Goal: Task Accomplishment & Management: Use online tool/utility

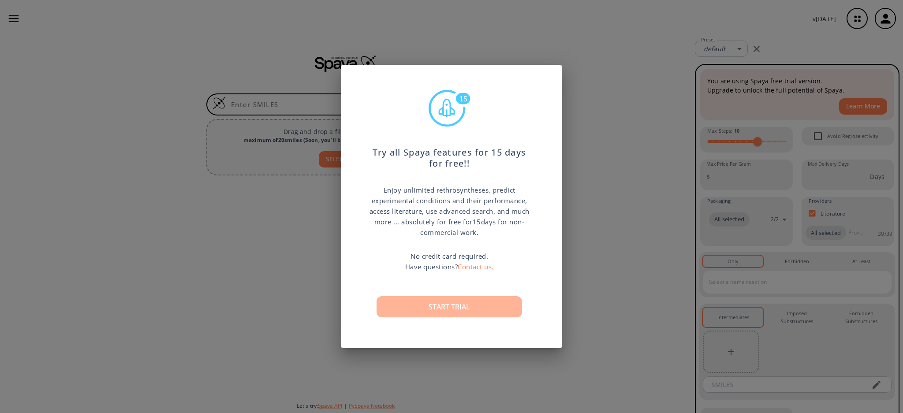
click at [469, 303] on button "Start trial" at bounding box center [450, 306] width 146 height 21
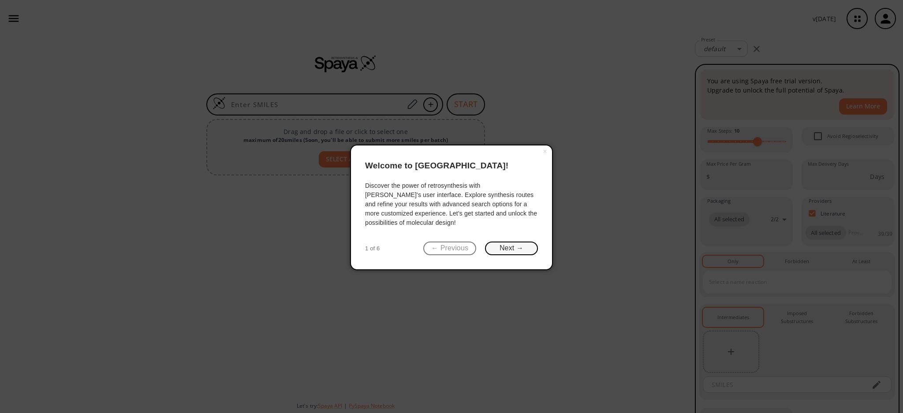
click at [514, 242] on button "Next →" at bounding box center [511, 249] width 53 height 14
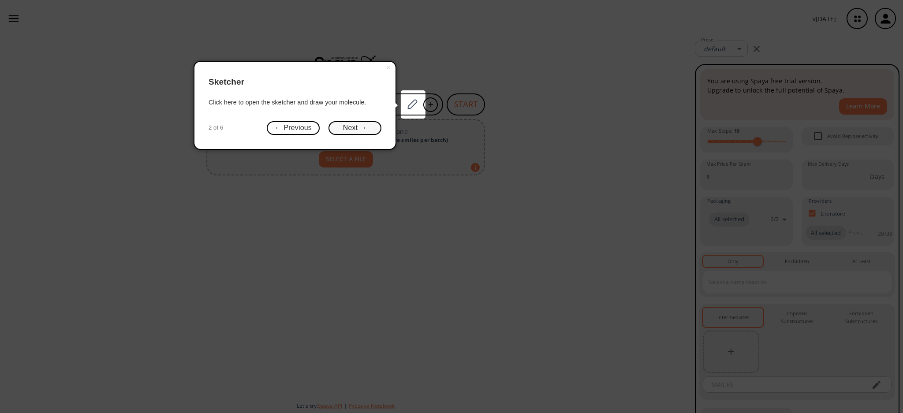
click at [376, 131] on button "Next →" at bounding box center [355, 128] width 53 height 14
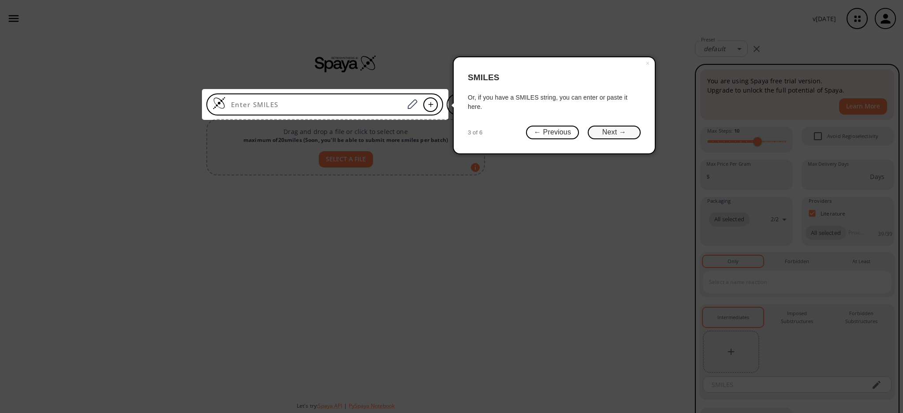
click at [600, 134] on button "Next →" at bounding box center [614, 133] width 53 height 14
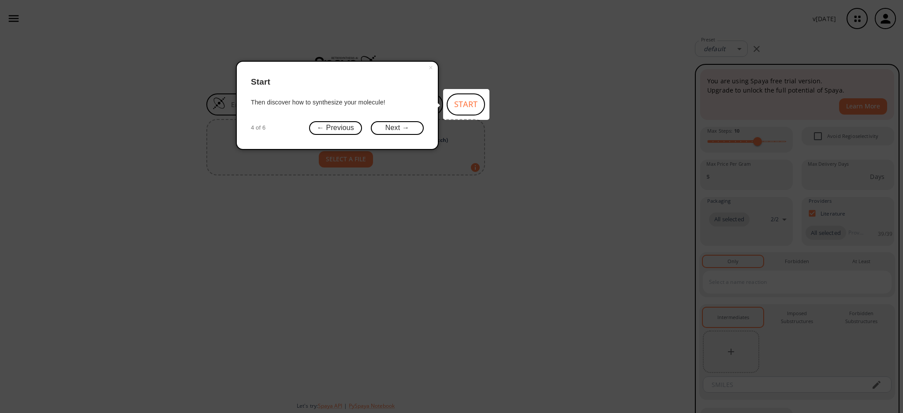
click at [410, 126] on button "Next →" at bounding box center [397, 128] width 53 height 14
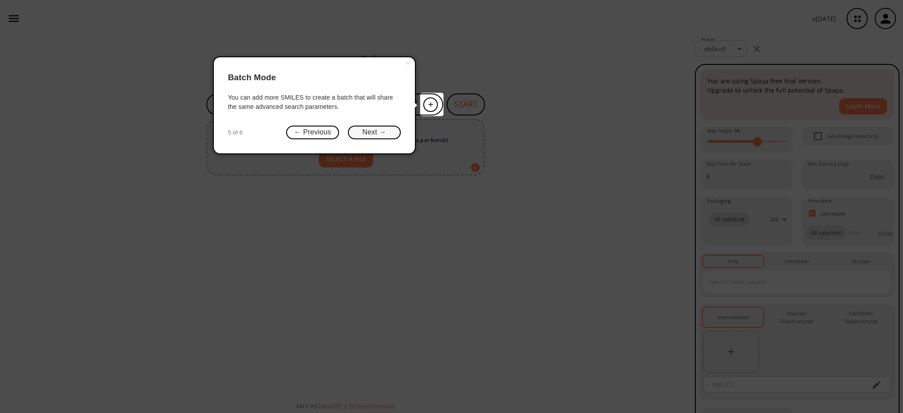
click at [393, 129] on button "Next →" at bounding box center [374, 133] width 53 height 14
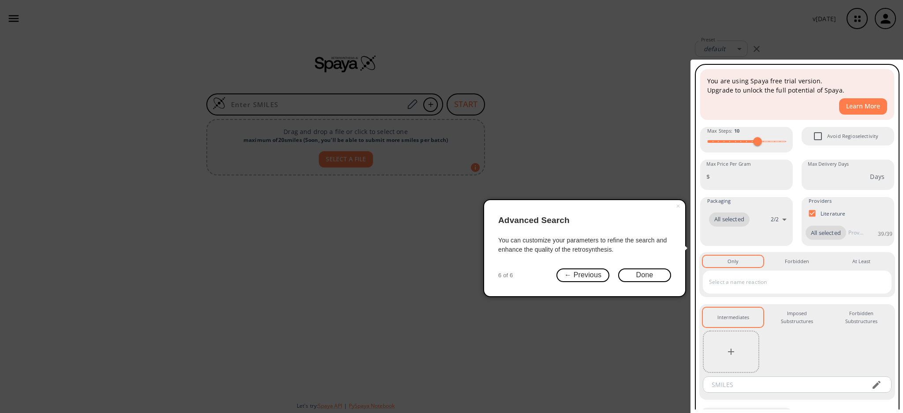
click at [654, 276] on button "Done" at bounding box center [644, 276] width 53 height 14
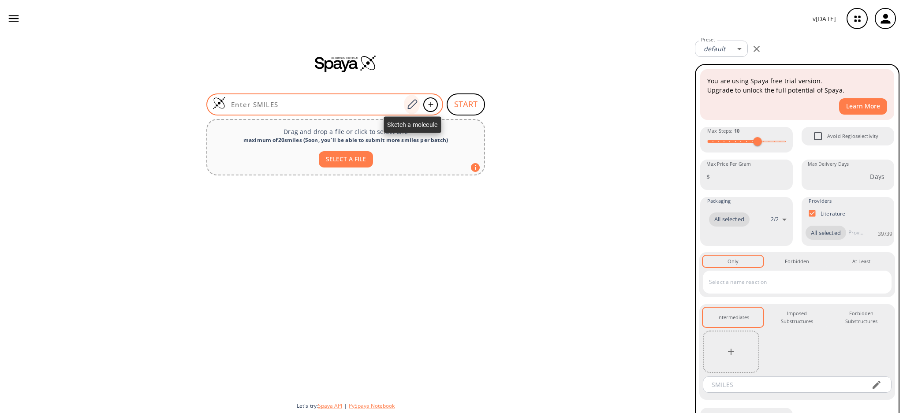
click at [411, 97] on div at bounding box center [412, 104] width 16 height 19
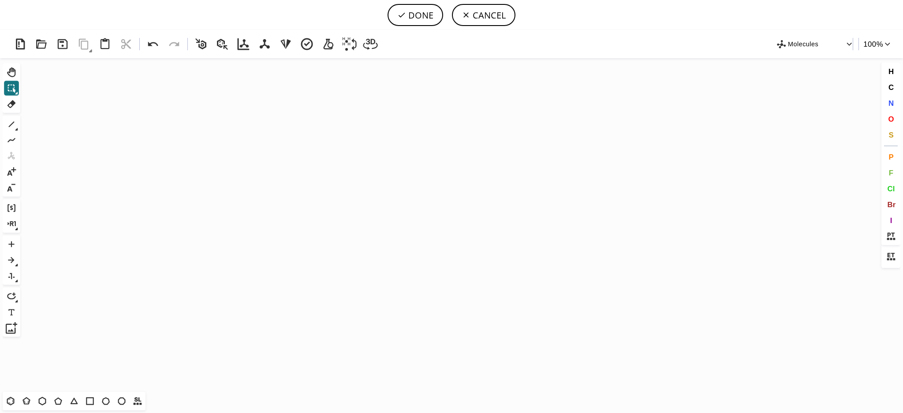
drag, startPoint x: 15, startPoint y: 403, endPoint x: 118, endPoint y: 322, distance: 131.0
click at [15, 402] on icon at bounding box center [10, 401] width 11 height 11
click at [308, 218] on icon "Created with [PERSON_NAME] 2.3.0" at bounding box center [451, 225] width 855 height 334
click at [9, 127] on icon at bounding box center [11, 124] width 11 height 11
click at [891, 124] on button "O" at bounding box center [891, 119] width 15 height 15
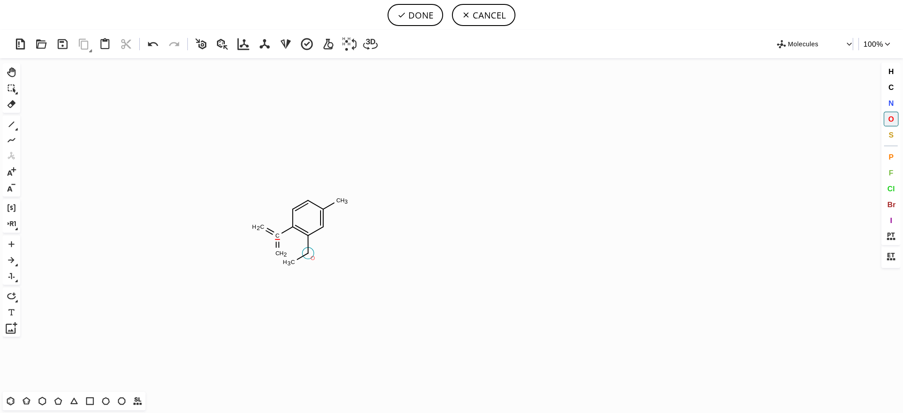
click at [310, 256] on tspan "O" at bounding box center [312, 258] width 4 height 7
click at [888, 100] on span "N" at bounding box center [890, 103] width 5 height 8
click at [279, 236] on tspan "N" at bounding box center [279, 236] width 4 height 7
click at [891, 120] on span "O" at bounding box center [891, 119] width 6 height 8
click at [279, 249] on tspan "O" at bounding box center [279, 248] width 4 height 7
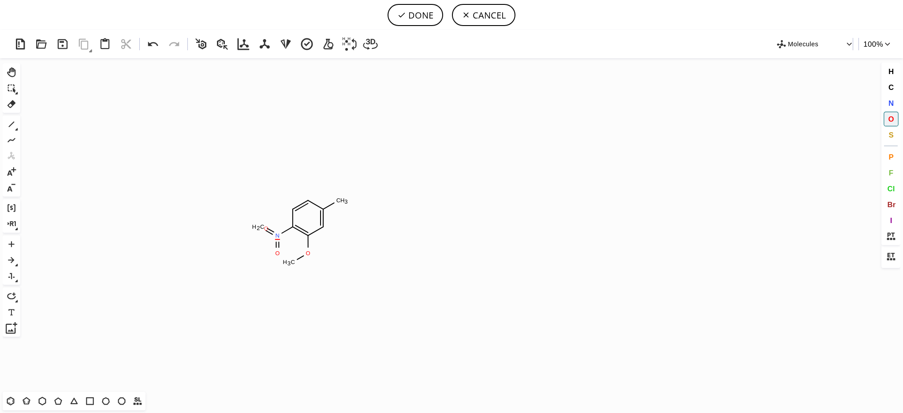
drag, startPoint x: 266, startPoint y: 229, endPoint x: 269, endPoint y: 235, distance: 6.9
click at [265, 228] on tspan "O" at bounding box center [266, 228] width 4 height 7
click at [9, 130] on button "1" at bounding box center [11, 124] width 15 height 15
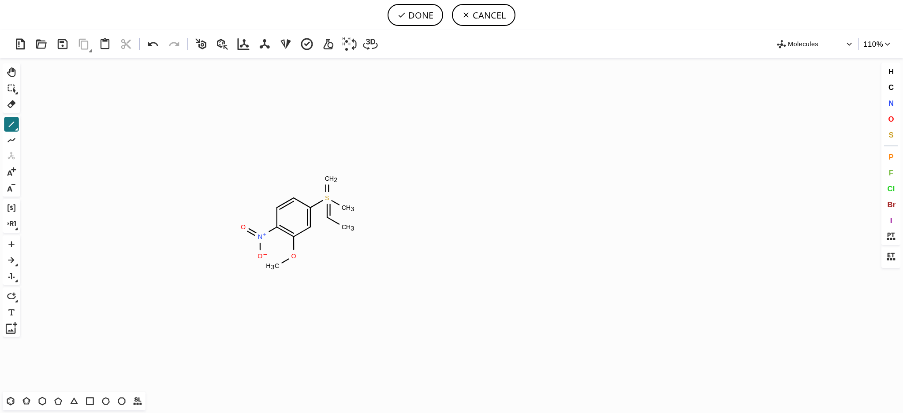
drag, startPoint x: 329, startPoint y: 217, endPoint x: 341, endPoint y: 224, distance: 13.6
drag, startPoint x: 344, startPoint y: 206, endPoint x: 360, endPoint y: 197, distance: 18.8
drag, startPoint x: 158, startPoint y: 46, endPoint x: 167, endPoint y: 49, distance: 9.3
click at [158, 46] on icon at bounding box center [153, 44] width 16 height 16
click at [64, 406] on icon at bounding box center [57, 401] width 11 height 11
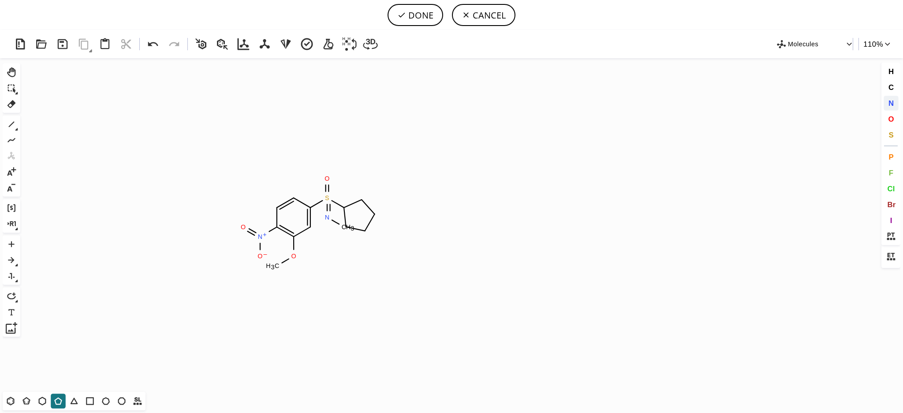
click at [896, 100] on button "N" at bounding box center [891, 103] width 15 height 15
drag, startPoint x: 344, startPoint y: 206, endPoint x: 362, endPoint y: 208, distance: 17.7
click at [345, 206] on tspan "N" at bounding box center [344, 205] width 4 height 7
click at [10, 98] on icon at bounding box center [11, 103] width 11 height 11
click at [348, 228] on tspan "H" at bounding box center [348, 227] width 4 height 7
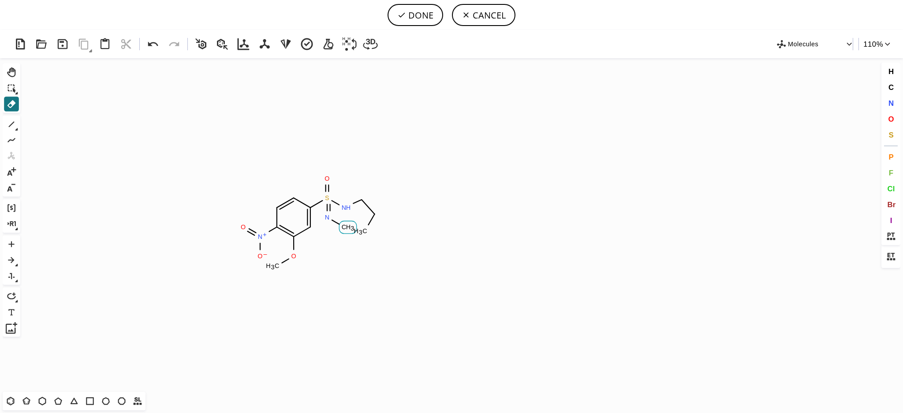
click at [346, 231] on rect at bounding box center [347, 227] width 17 height 12
click at [343, 230] on tspan "C" at bounding box center [344, 227] width 4 height 7
click at [11, 120] on icon at bounding box center [11, 124] width 11 height 11
drag, startPoint x: 330, startPoint y: 229, endPoint x: 327, endPoint y: 241, distance: 12.4
click at [16, 102] on icon at bounding box center [11, 103] width 11 height 11
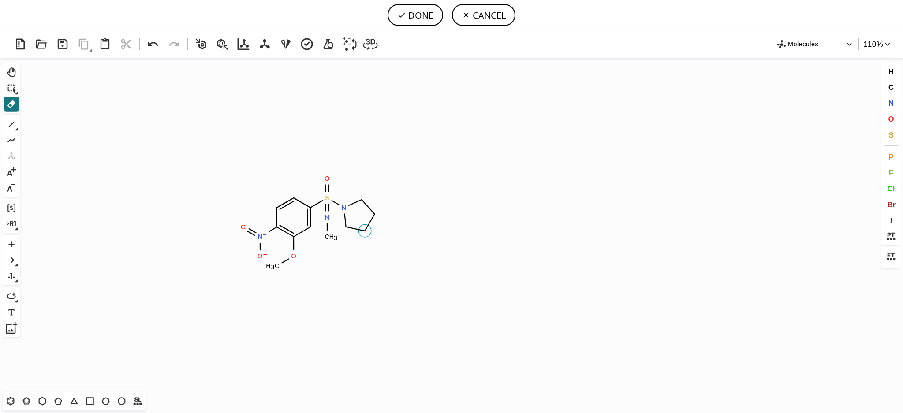
click at [366, 229] on icon at bounding box center [370, 222] width 10 height 17
click at [374, 217] on tspan "C" at bounding box center [374, 214] width 4 height 7
click at [57, 401] on icon at bounding box center [57, 401] width 11 height 11
click at [10, 124] on icon at bounding box center [11, 124] width 11 height 11
click at [895, 104] on button "N" at bounding box center [891, 103] width 15 height 15
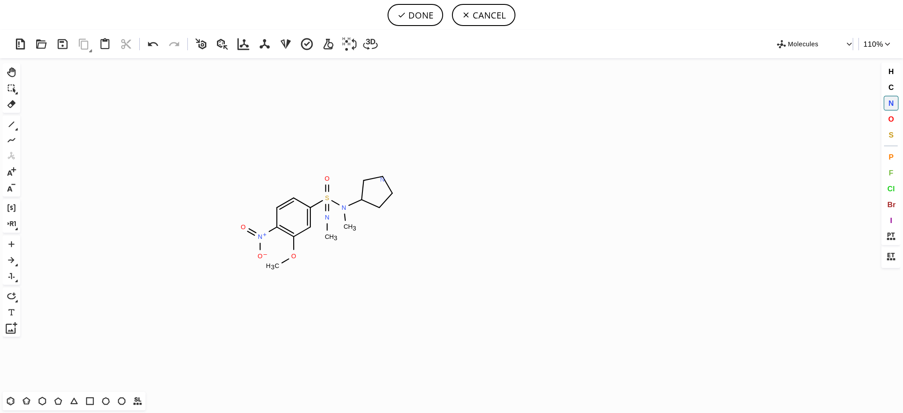
click at [382, 180] on tspan "N" at bounding box center [382, 179] width 4 height 7
click at [13, 127] on icon at bounding box center [11, 124] width 11 height 11
click at [888, 121] on span "O" at bounding box center [891, 119] width 6 height 8
click at [382, 144] on tspan "O" at bounding box center [382, 143] width 5 height 7
click at [406, 158] on tspan "O" at bounding box center [406, 157] width 5 height 7
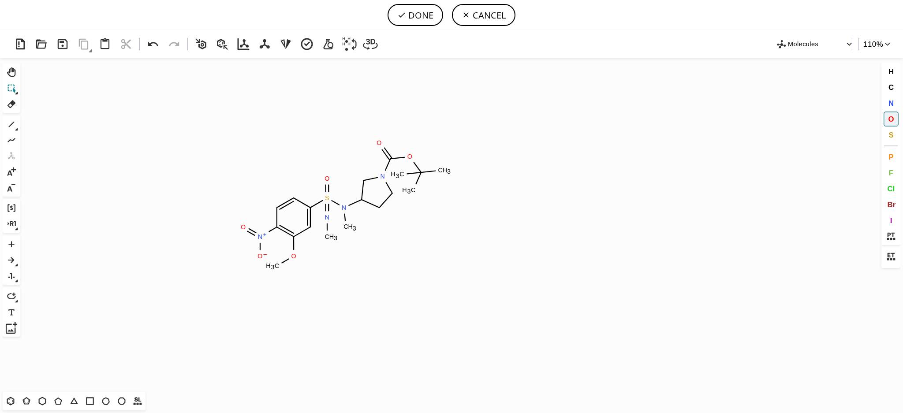
click at [7, 81] on button "Shift+Tab" at bounding box center [11, 88] width 15 height 15
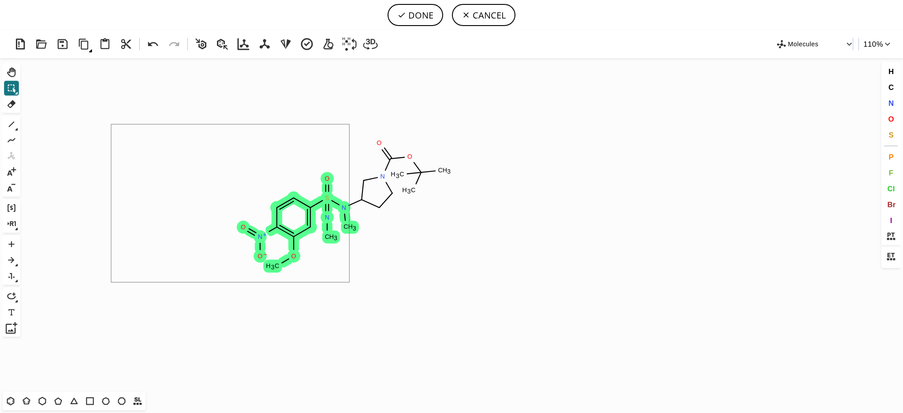
drag, startPoint x: 196, startPoint y: 179, endPoint x: 349, endPoint y: 283, distance: 184.8
click at [349, 283] on icon "Created with [PERSON_NAME] 2.3.0 O S N + O O – O C H 3 N O N C H 3 C H 3 N O C …" at bounding box center [451, 225] width 855 height 334
click at [374, 278] on icon "Created with [PERSON_NAME] 2.3.0 O S N + O O – O C H 3 N O N C H 3 C H 3 N O C …" at bounding box center [451, 225] width 855 height 334
drag, startPoint x: 184, startPoint y: 131, endPoint x: 336, endPoint y: 289, distance: 218.9
click at [336, 289] on icon "Created with [PERSON_NAME] 2.3.0 O S N + O O – O C H 3 N O N C H 3 C H 3 N O C …" at bounding box center [451, 225] width 855 height 334
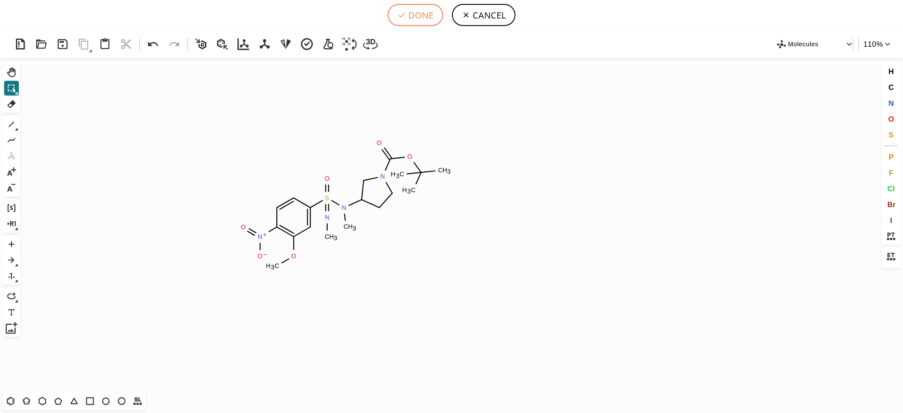
click at [422, 13] on button "DONE" at bounding box center [416, 15] width 56 height 22
type input "C1C([N+]([O-])=O)=C(OC)C=C(S(=NC)(=O)N(C)C2CN(C(=O)OC(C)(C)C)CC2)C=1"
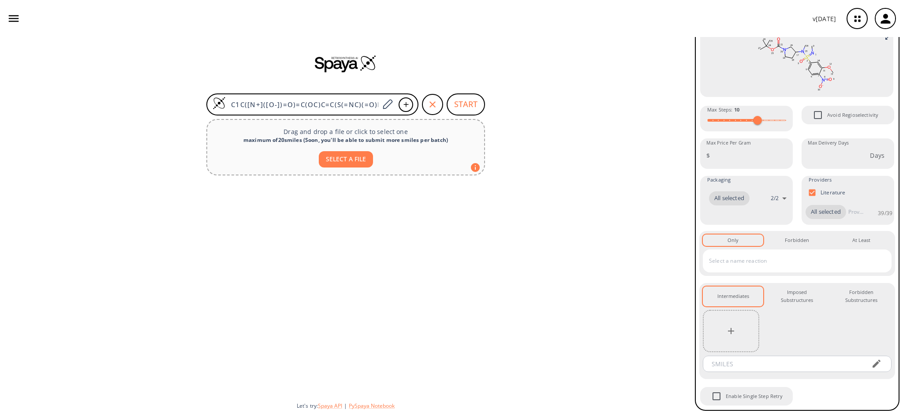
scroll to position [130, 0]
click at [807, 287] on div "Imposed Substructures 0" at bounding box center [797, 295] width 46 height 16
click at [739, 323] on div at bounding box center [731, 330] width 56 height 42
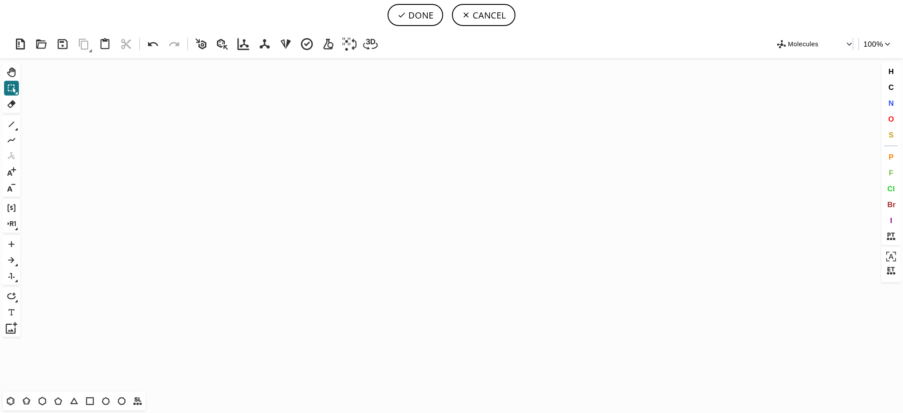
click at [511, 258] on icon "Created with [PERSON_NAME] 2.3.0" at bounding box center [451, 225] width 855 height 334
click at [406, 19] on icon at bounding box center [401, 15] width 9 height 9
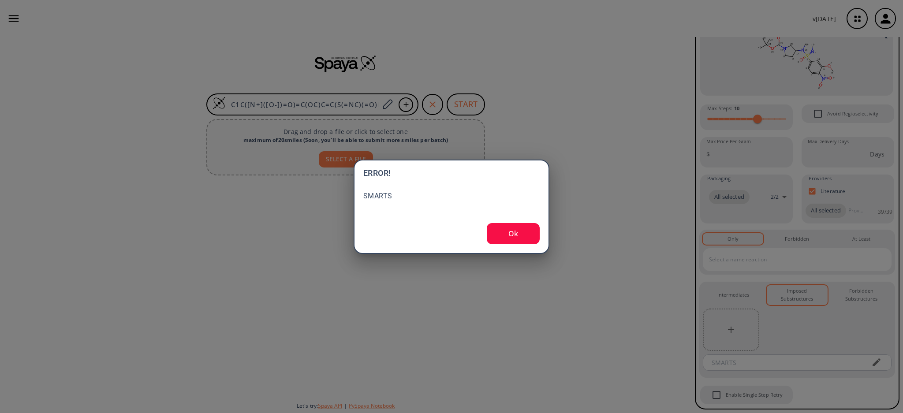
click at [522, 237] on button "Ok" at bounding box center [513, 233] width 53 height 21
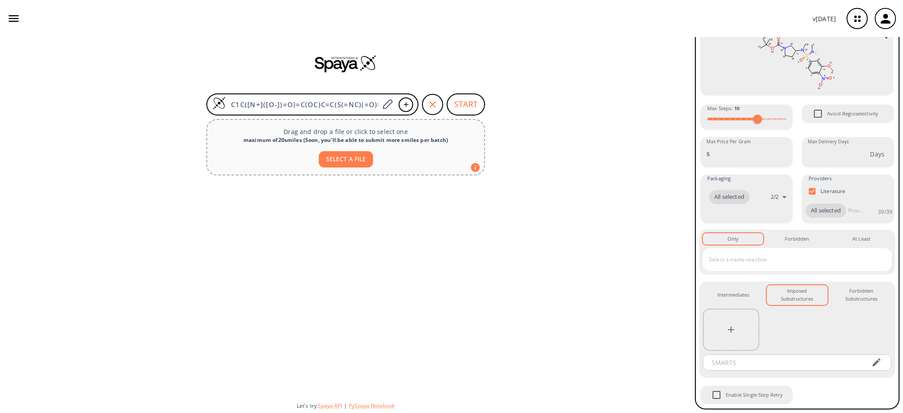
click at [743, 322] on div at bounding box center [731, 330] width 56 height 42
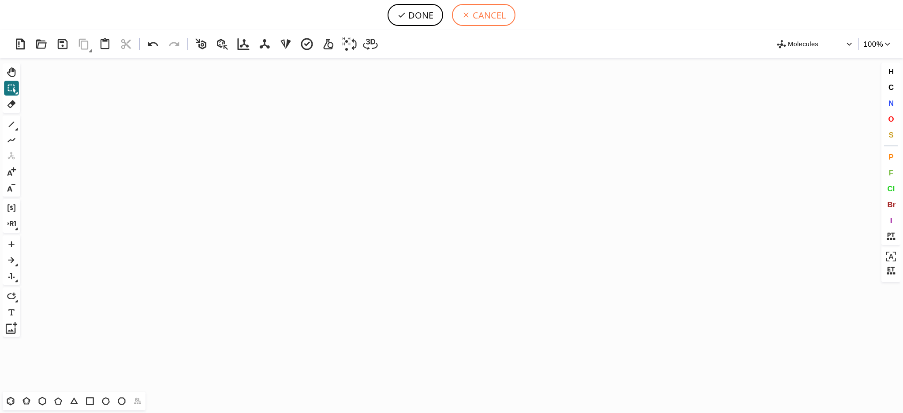
click at [501, 22] on button "CANCEL" at bounding box center [483, 15] width 63 height 22
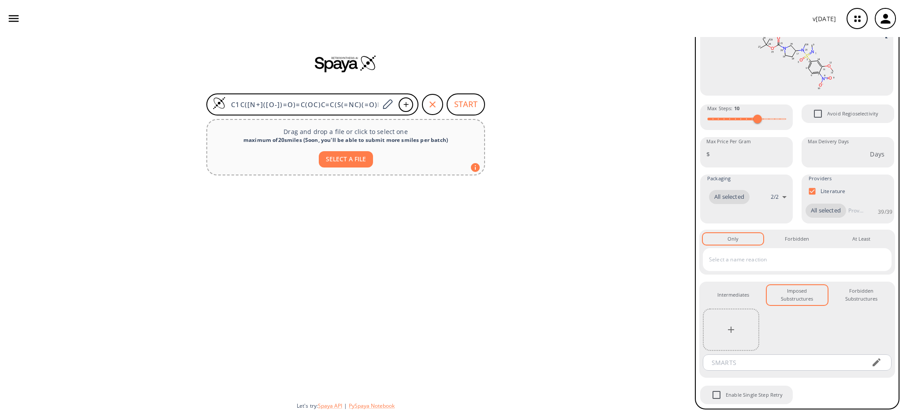
click at [752, 314] on div at bounding box center [731, 330] width 56 height 42
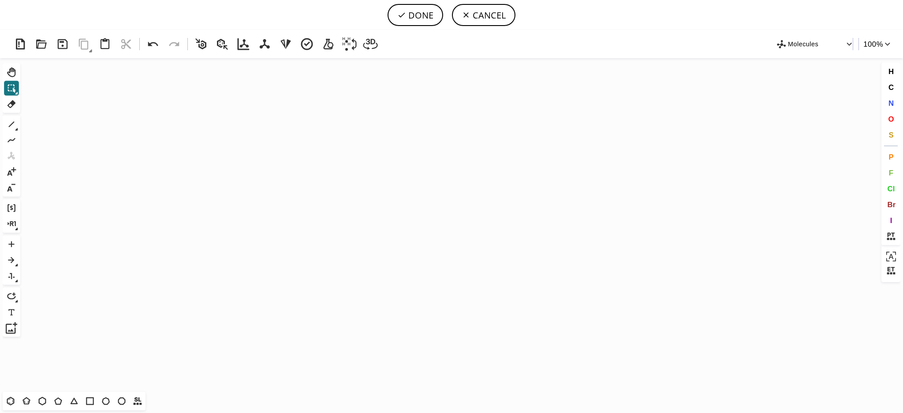
click at [547, 252] on icon "Created with [PERSON_NAME] 2.3.0" at bounding box center [451, 225] width 855 height 334
click at [480, 17] on button "CANCEL" at bounding box center [483, 15] width 63 height 22
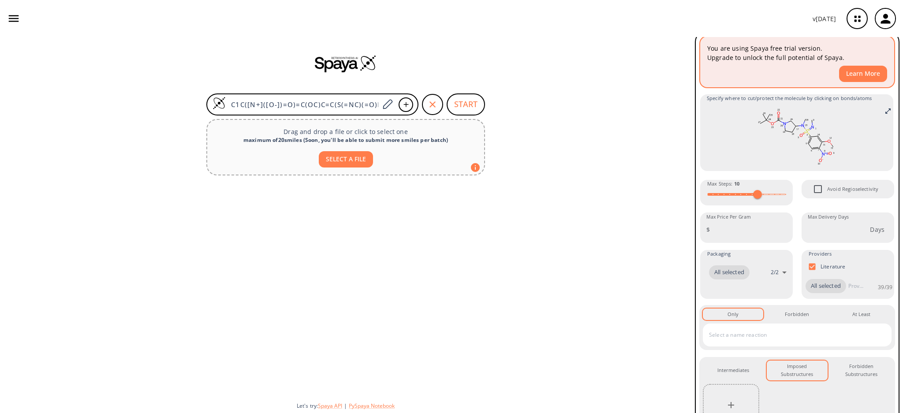
scroll to position [12, 0]
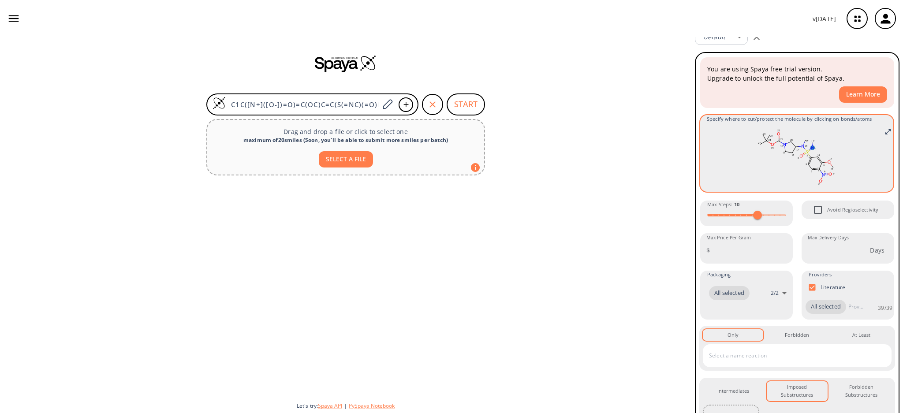
drag, startPoint x: 808, startPoint y: 148, endPoint x: 843, endPoint y: 158, distance: 36.7
click at [844, 158] on rect at bounding box center [797, 158] width 180 height 62
click at [816, 155] on ellipse at bounding box center [818, 157] width 4 height 4
click at [857, 165] on div at bounding box center [451, 206] width 903 height 413
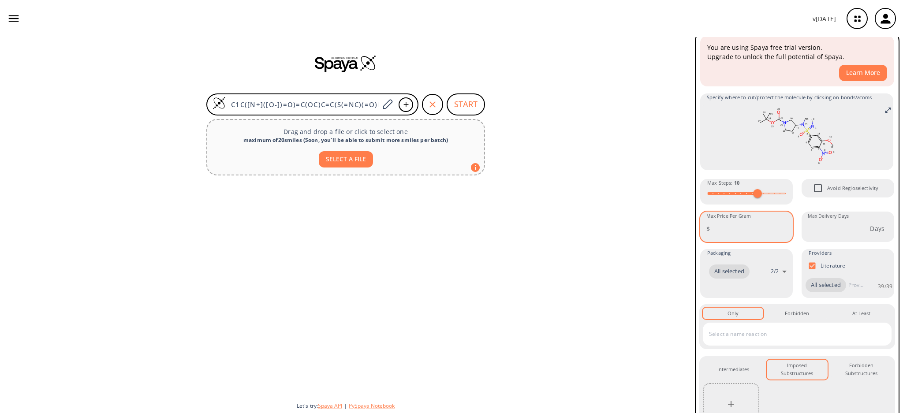
scroll to position [71, 0]
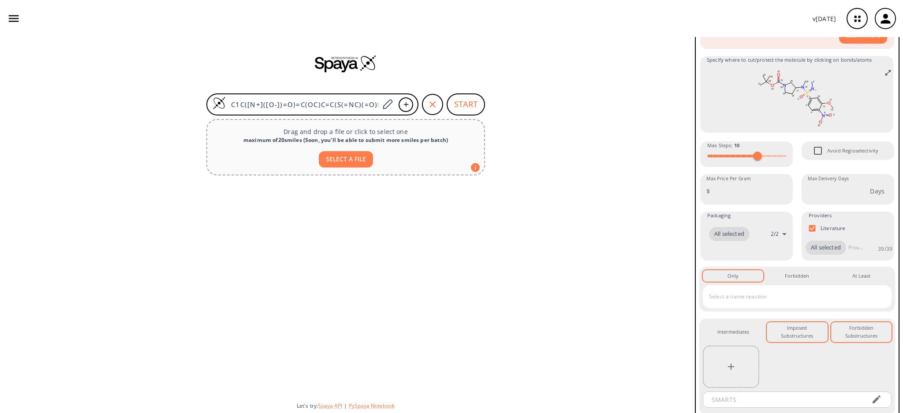
click at [858, 340] on div "Forbidden Substructures 0" at bounding box center [861, 332] width 46 height 16
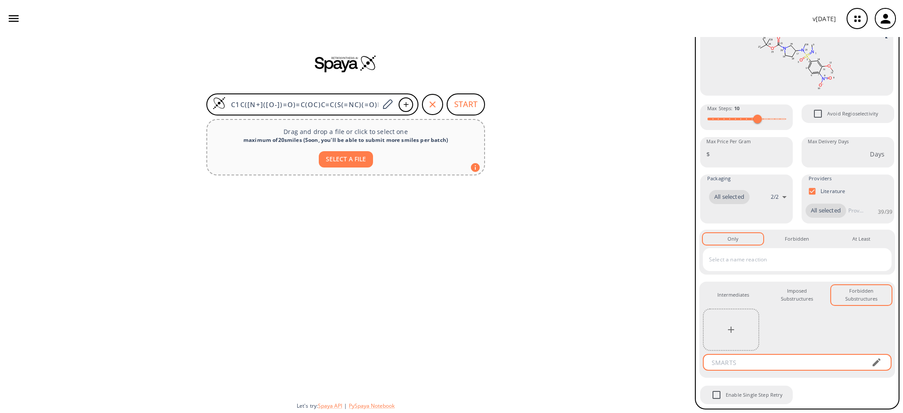
scroll to position [130, 0]
click at [732, 291] on div "Intermediates 0" at bounding box center [733, 295] width 32 height 8
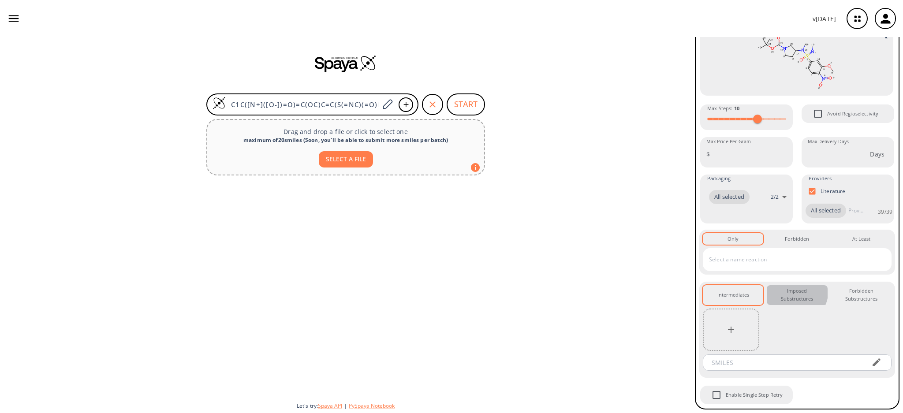
drag, startPoint x: 784, startPoint y: 282, endPoint x: 784, endPoint y: 299, distance: 17.6
click at [784, 287] on div "Imposed Substructures 0" at bounding box center [797, 295] width 46 height 16
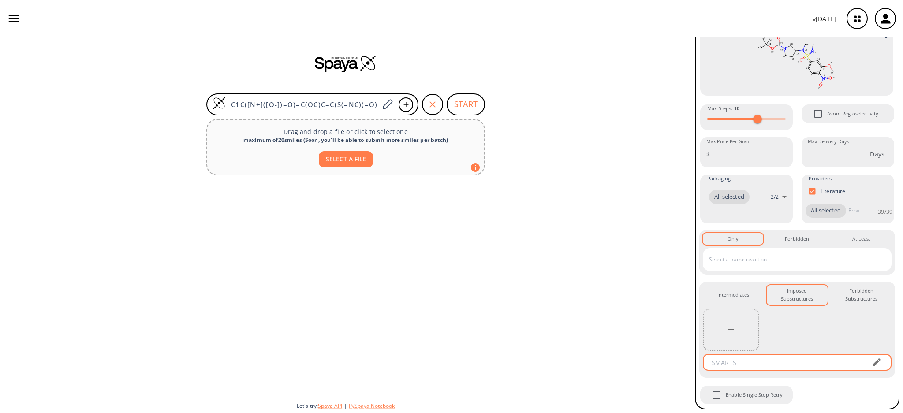
click at [751, 355] on input "text" at bounding box center [785, 363] width 159 height 16
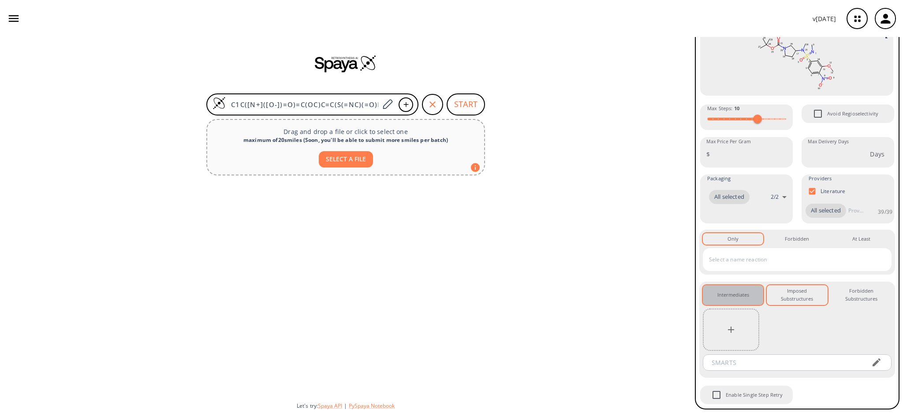
click at [751, 286] on button "Intermediates 0" at bounding box center [733, 295] width 60 height 20
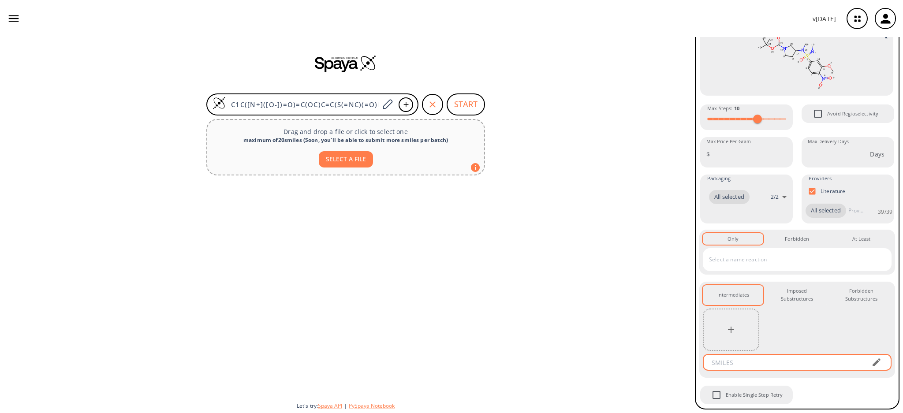
click at [749, 355] on input "text" at bounding box center [785, 363] width 159 height 16
click at [778, 287] on div "Imposed Substructures 0" at bounding box center [797, 295] width 46 height 16
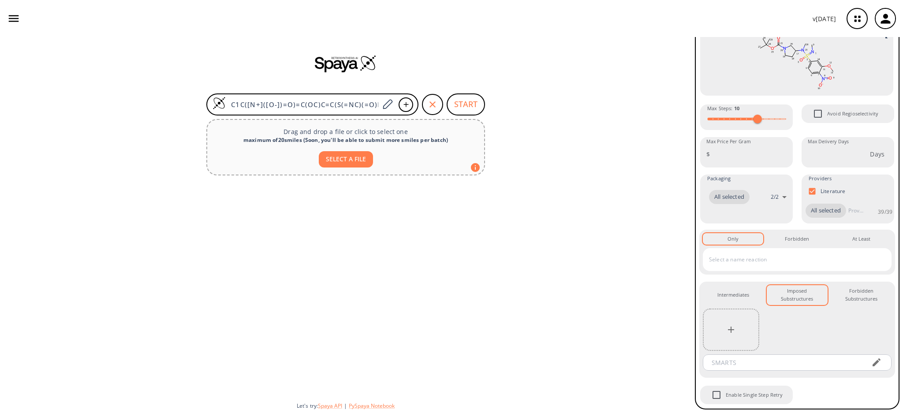
click at [758, 339] on div at bounding box center [797, 330] width 189 height 42
click at [757, 355] on input "text" at bounding box center [785, 363] width 159 height 16
click at [744, 324] on div at bounding box center [731, 330] width 56 height 42
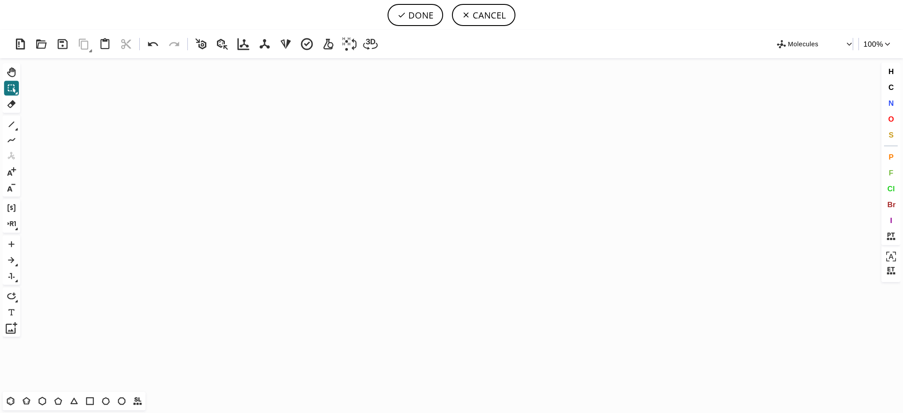
click at [522, 284] on icon "Created with [PERSON_NAME] 2.3.0" at bounding box center [451, 225] width 855 height 334
click at [462, 18] on icon at bounding box center [466, 15] width 9 height 9
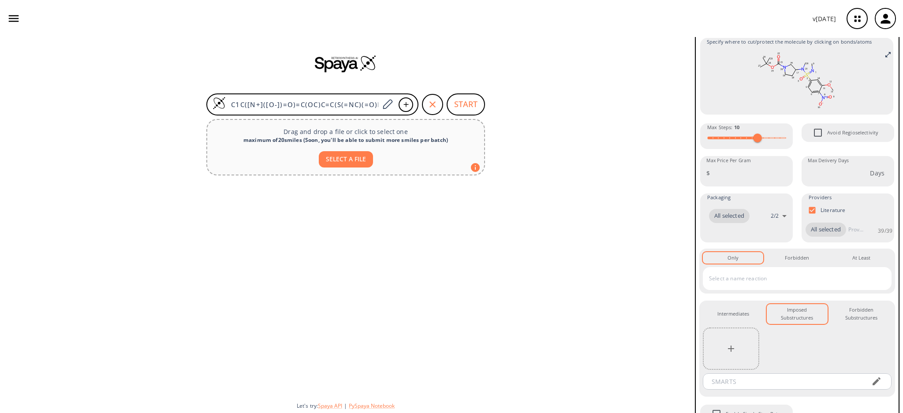
scroll to position [0, 0]
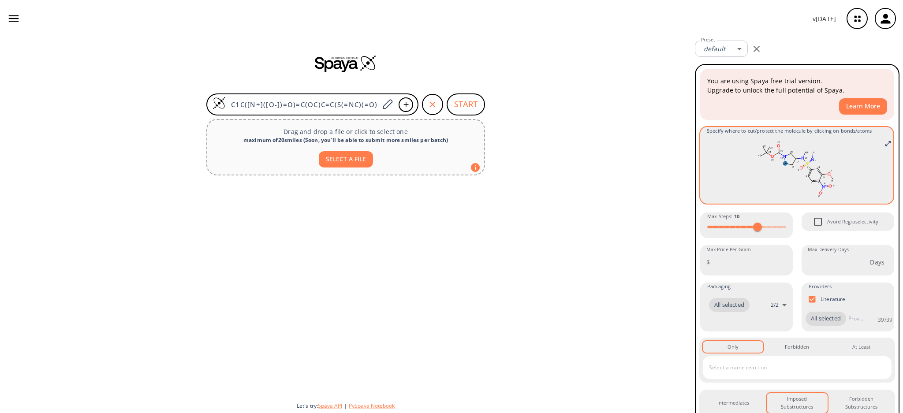
click at [801, 157] on ellipse at bounding box center [803, 158] width 4 height 4
click at [799, 157] on div at bounding box center [451, 206] width 903 height 413
click at [784, 169] on rect at bounding box center [797, 169] width 180 height 62
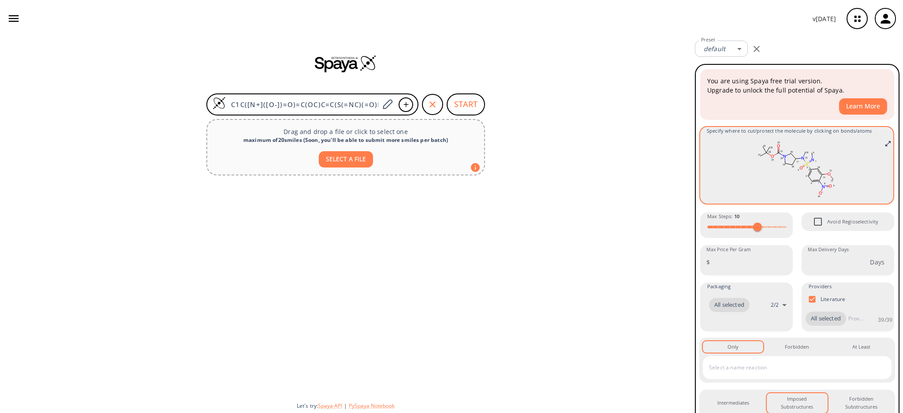
click at [849, 174] on rect at bounding box center [797, 169] width 180 height 62
click at [876, 142] on rect at bounding box center [797, 169] width 180 height 62
click at [885, 143] on icon "Full screen" at bounding box center [888, 143] width 7 height 7
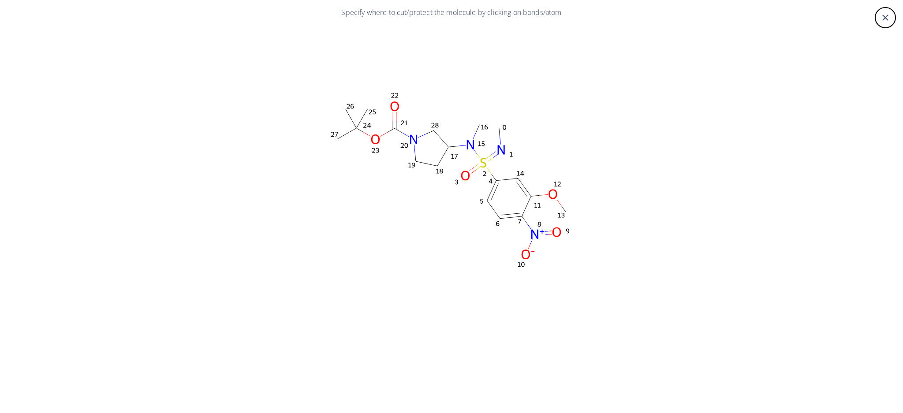
click at [877, 17] on div "close" at bounding box center [885, 17] width 21 height 21
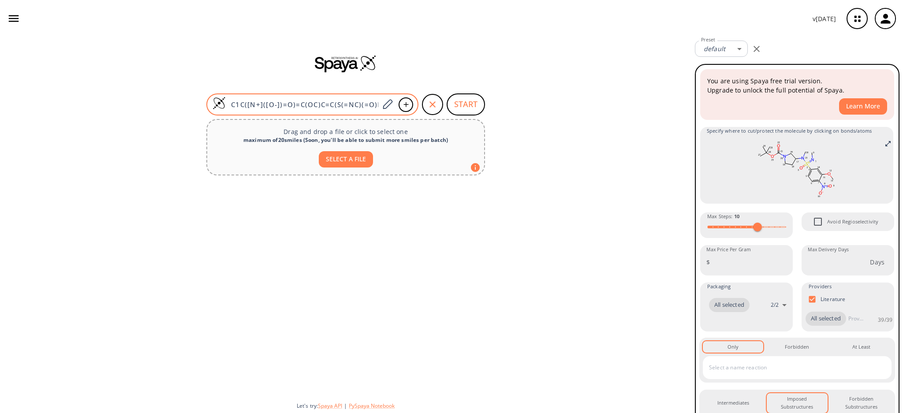
click at [362, 104] on input "C1C([N+]([O-])=O)=C(OC)C=C(S(=NC)(=O)N(C)C2CN(C(=O)OC(C)(C)C)CC2)C=1" at bounding box center [302, 104] width 153 height 9
click at [232, 103] on input "C1C([N+]([O-])=O)=C(OC)C=C(S(=NC)(=O)N(C)C2CN(C(=O)OC(C)(C)C)CC2)C=1" at bounding box center [302, 104] width 153 height 9
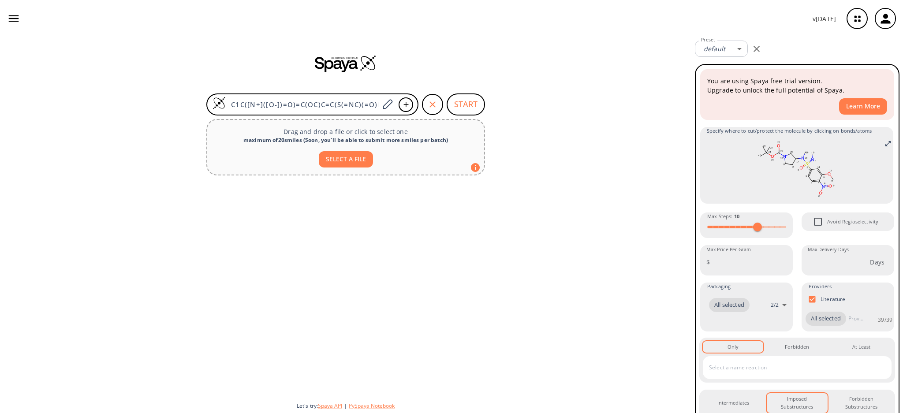
scroll to position [0, 119]
drag, startPoint x: 230, startPoint y: 104, endPoint x: 485, endPoint y: 118, distance: 255.3
click at [477, 106] on form "C1C([N+]([O-])=O)=C(OC)C=C(S(=NC)(=O)N(C)C2CN(C(=O)OC(C)(C)C)CC2)C=1 START" at bounding box center [345, 104] width 279 height 22
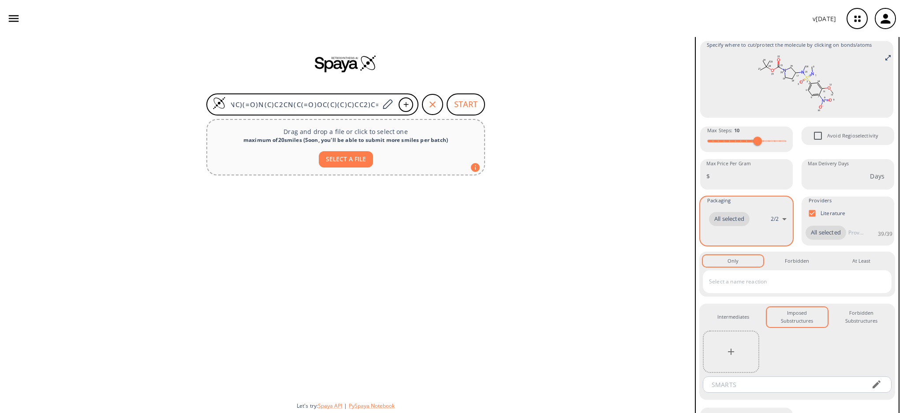
scroll to position [117, 0]
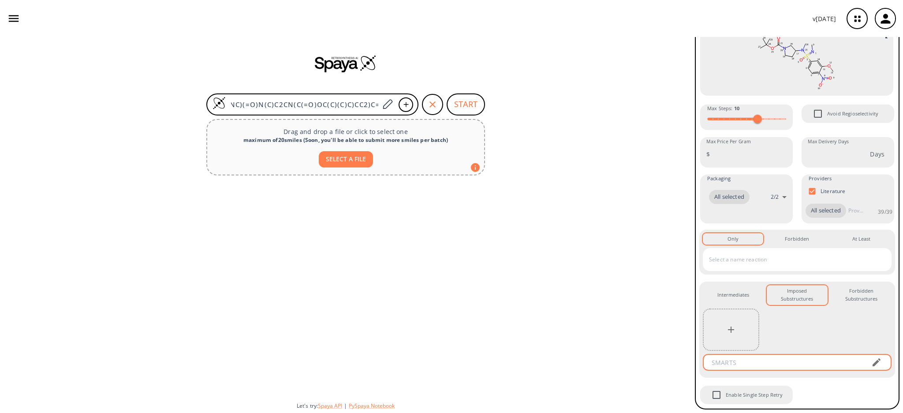
click at [775, 368] on input "text" at bounding box center [785, 363] width 159 height 16
paste input "C1C([N+]([O-])=O)=C(OC)C=C(S(=NC)(=O)N(C)C2CN(C(=O)OC(C)(C)C)CC2)C=1"
type input "C1C([N+]([O-])=O)=C(OC)C=C(S(=NC)(=O)N(C)C2CN(C(=O)OC(C)(C)C)CC2)C=1"
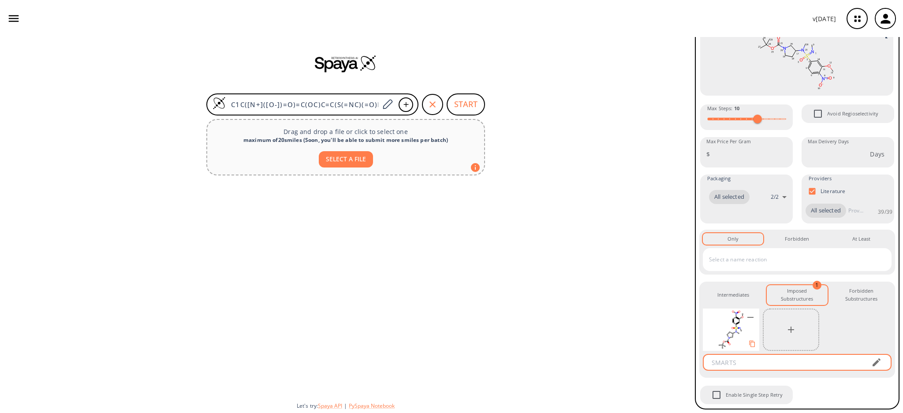
scroll to position [130, 0]
click at [739, 321] on rect at bounding box center [731, 330] width 56 height 42
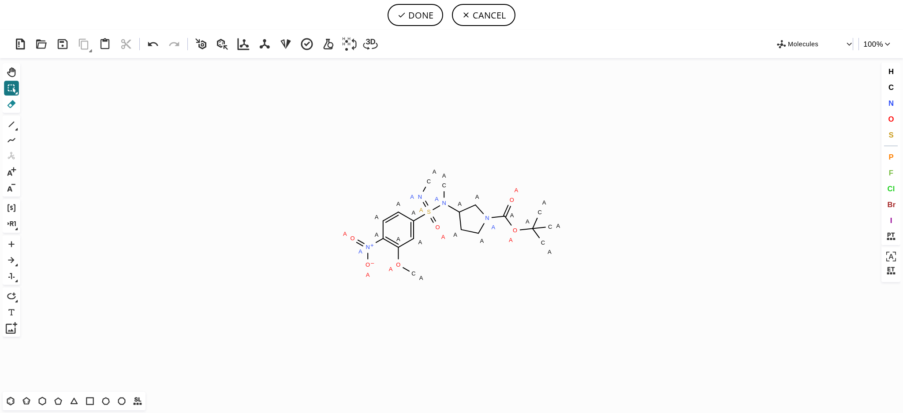
click at [11, 104] on icon at bounding box center [11, 104] width 8 height 8
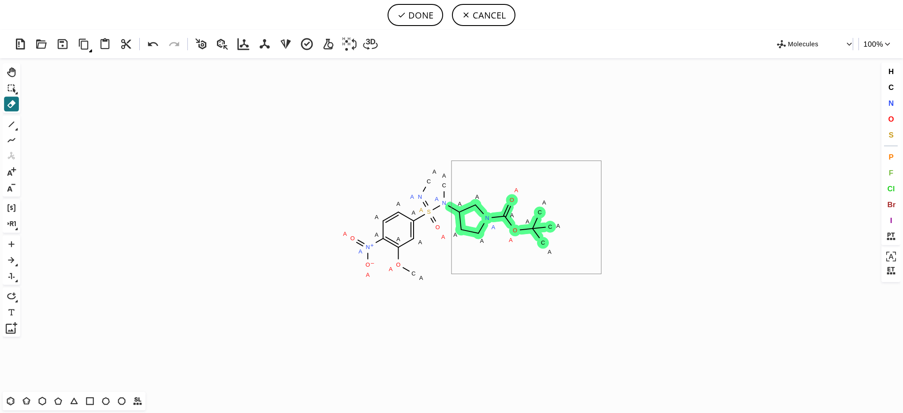
drag, startPoint x: 601, startPoint y: 275, endPoint x: 452, endPoint y: 161, distance: 188.2
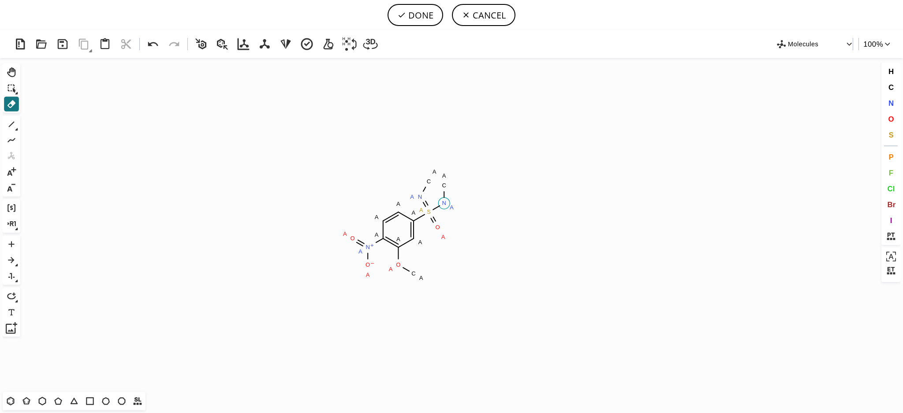
click at [446, 203] on tspan "N" at bounding box center [444, 203] width 4 height 7
click at [444, 186] on tspan "C" at bounding box center [444, 185] width 4 height 7
click at [11, 125] on icon at bounding box center [11, 124] width 11 height 11
click at [415, 18] on button "DONE" at bounding box center [416, 15] width 56 height 22
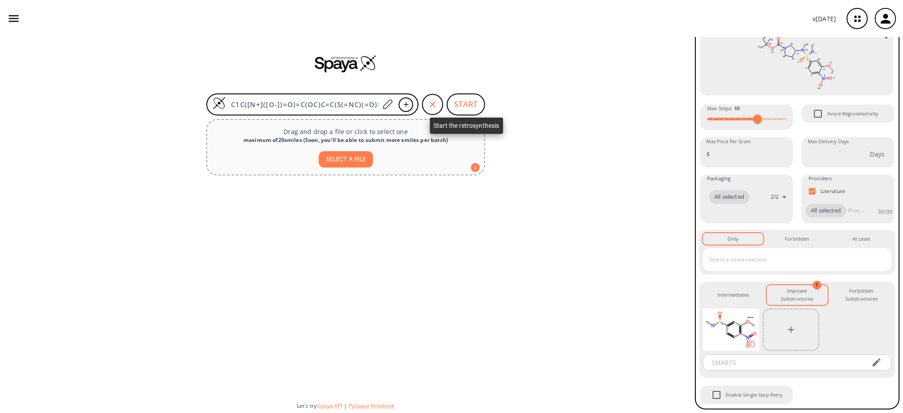
click at [464, 96] on button "START" at bounding box center [466, 104] width 38 height 22
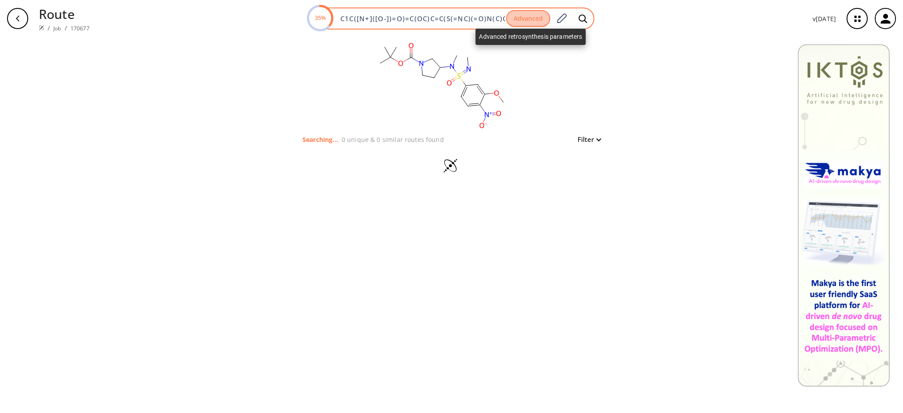
click at [530, 22] on button "Advanced" at bounding box center [528, 18] width 44 height 17
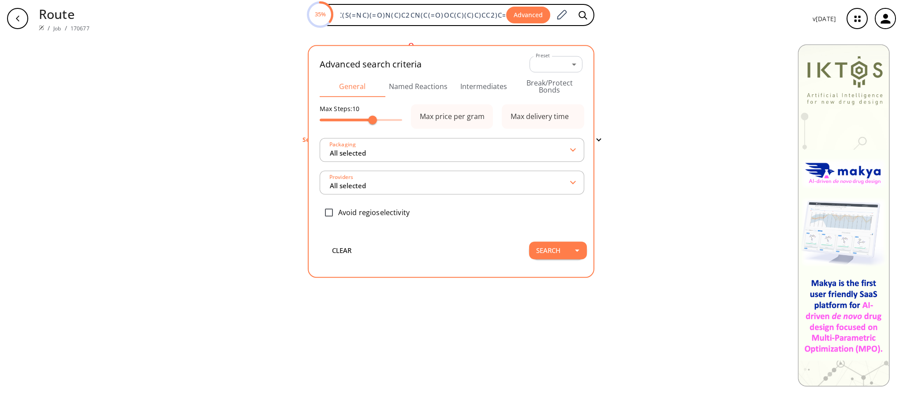
type input "All selected"
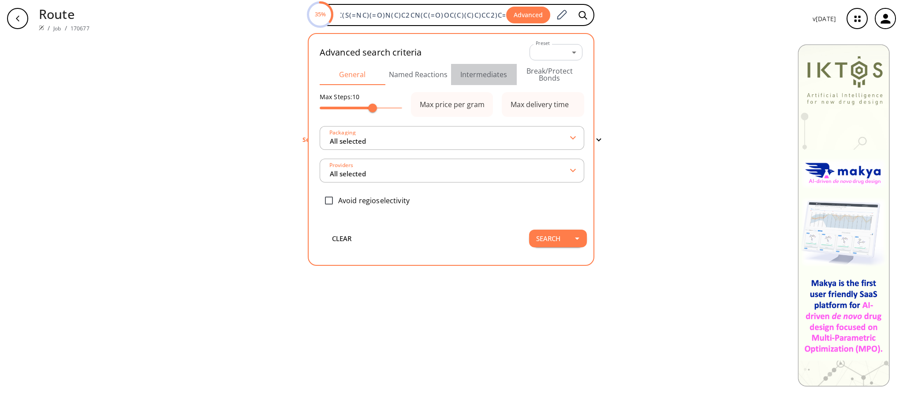
click at [495, 82] on button "Intermediates" at bounding box center [484, 74] width 66 height 21
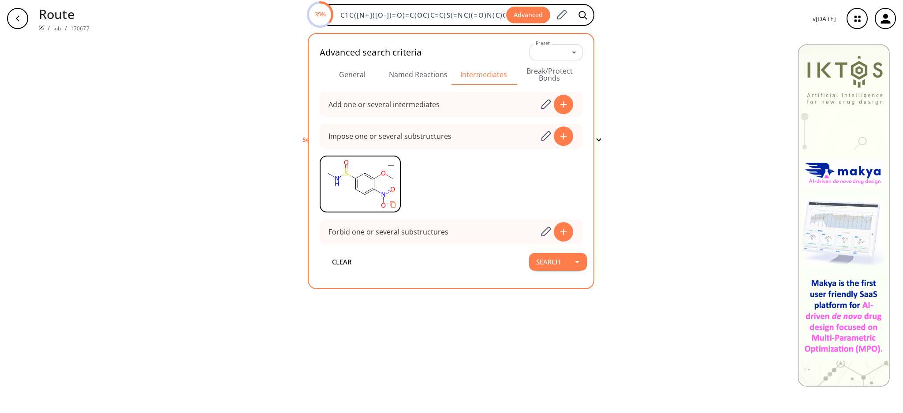
click at [428, 71] on button "Named Reactions" at bounding box center [418, 74] width 66 height 21
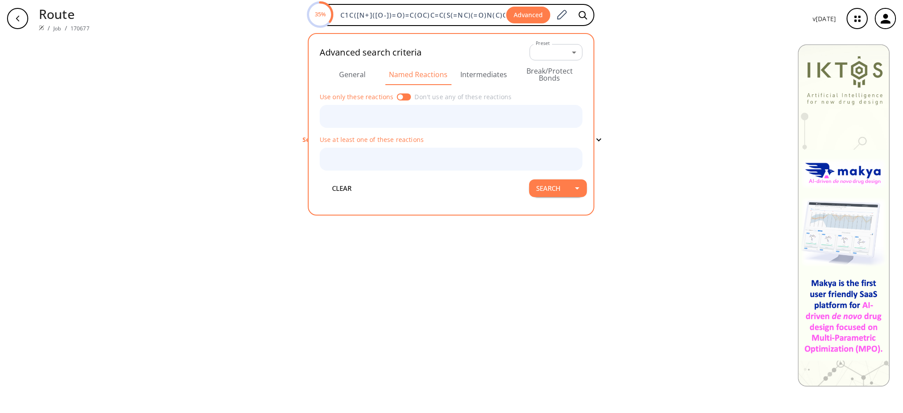
click at [547, 70] on button "Break/Protect Bonds" at bounding box center [550, 74] width 66 height 21
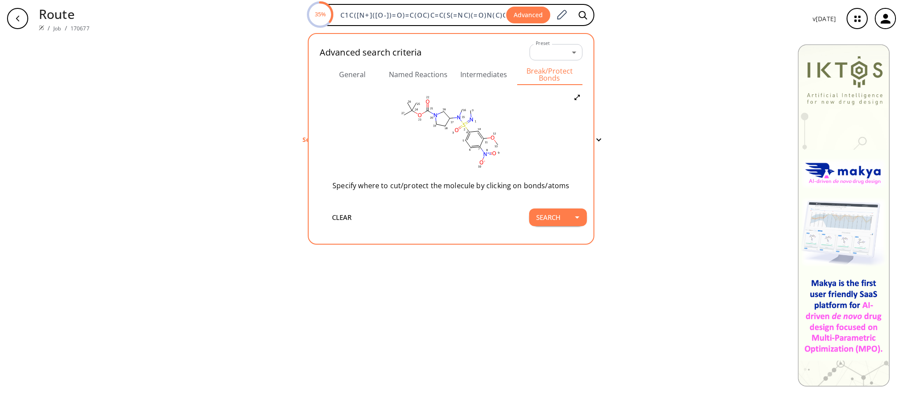
drag, startPoint x: 487, startPoint y: 71, endPoint x: 480, endPoint y: 73, distance: 7.8
click at [488, 71] on button "Intermediates" at bounding box center [484, 74] width 66 height 21
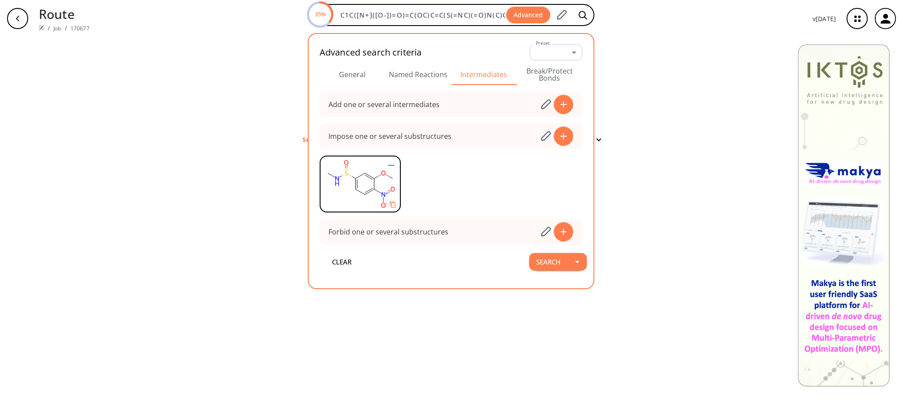
click at [371, 71] on button "General" at bounding box center [353, 74] width 66 height 21
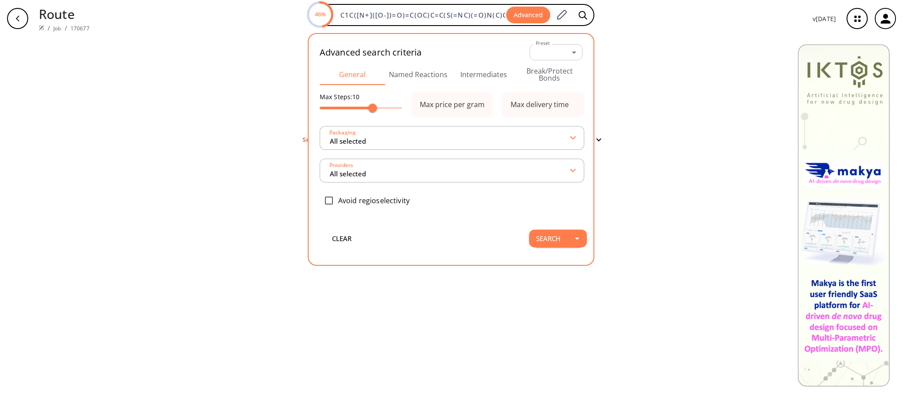
click at [415, 68] on button "Named Reactions" at bounding box center [418, 74] width 66 height 21
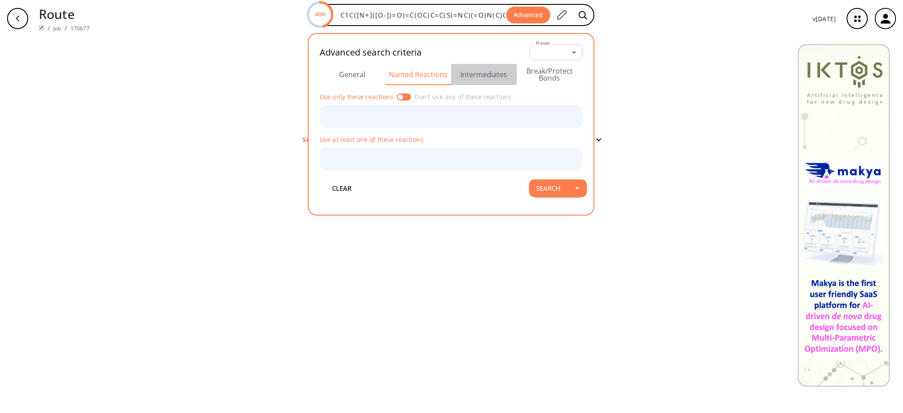
click at [485, 71] on button "Intermediates" at bounding box center [484, 74] width 66 height 21
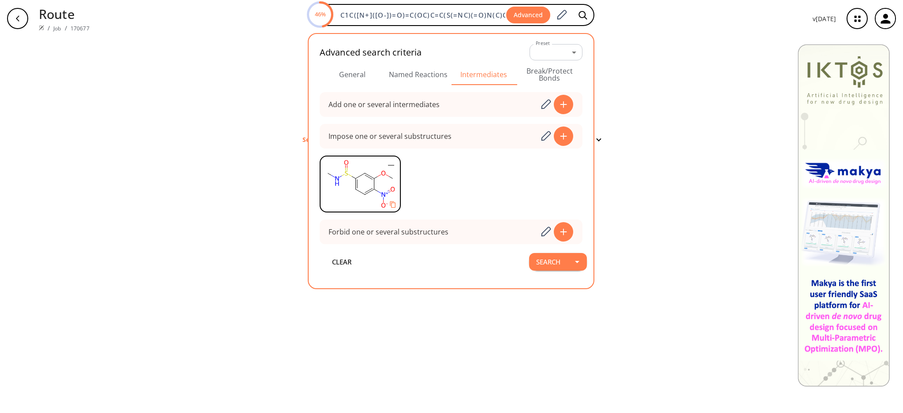
click at [392, 166] on icon "button" at bounding box center [391, 165] width 11 height 11
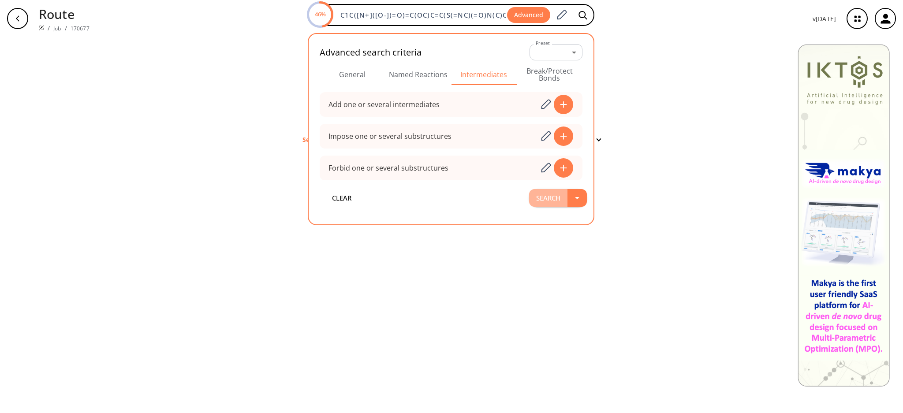
click at [539, 198] on button "Search" at bounding box center [548, 198] width 38 height 18
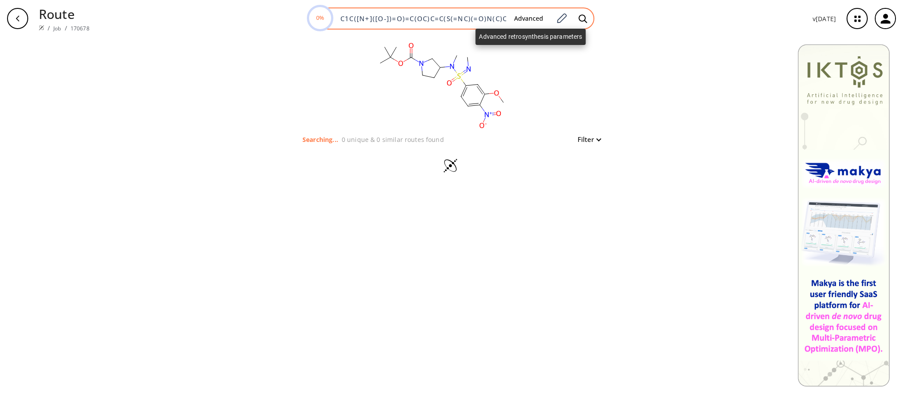
click at [527, 16] on button "Advanced" at bounding box center [528, 19] width 43 height 16
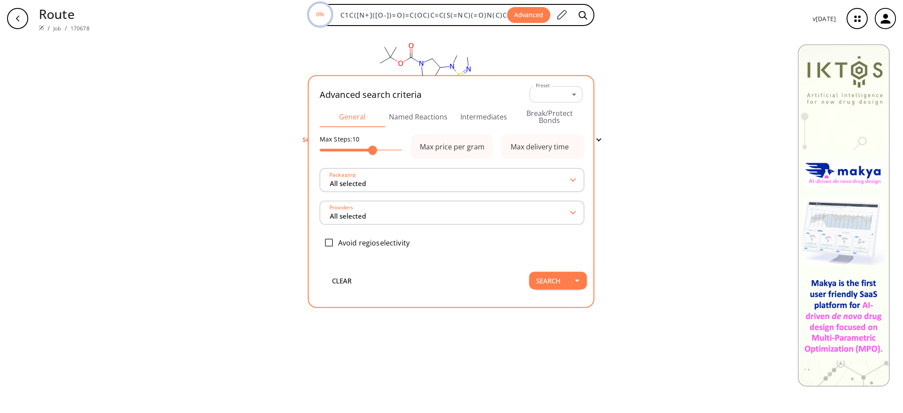
scroll to position [0, 101]
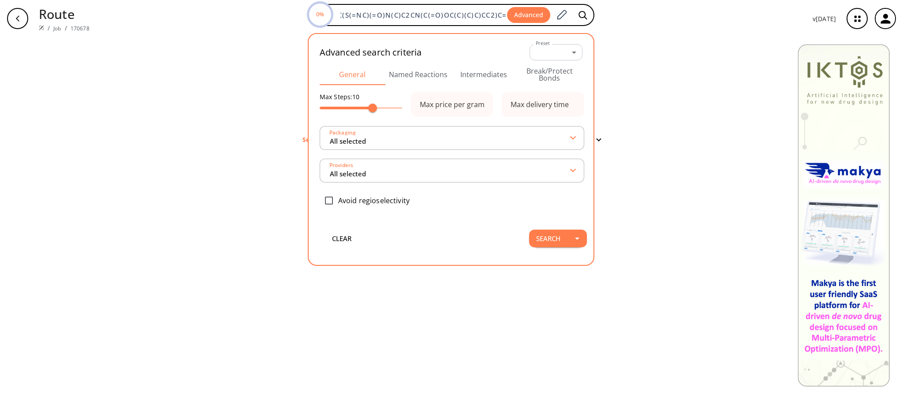
click at [482, 75] on button "Intermediates" at bounding box center [484, 74] width 66 height 21
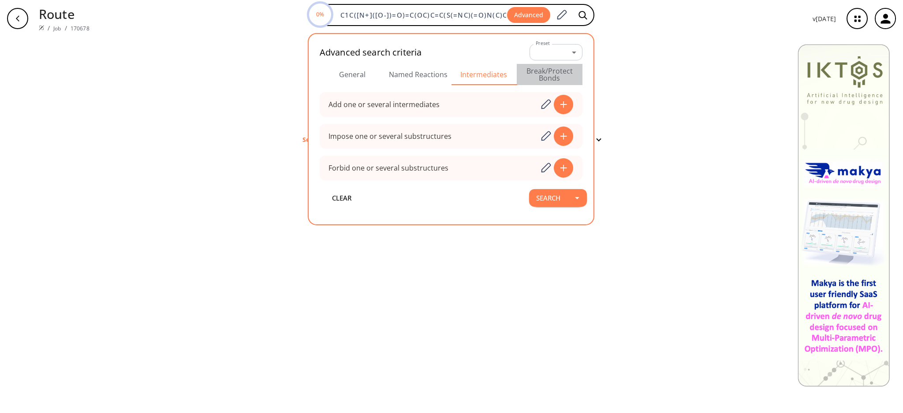
click at [533, 72] on button "Break/Protect Bonds" at bounding box center [550, 74] width 66 height 21
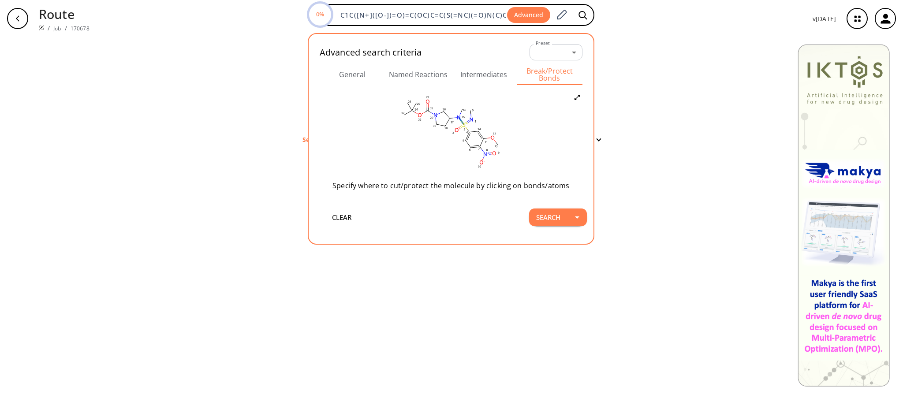
click at [462, 122] on icon at bounding box center [461, 121] width 1 height 1
click at [625, 164] on div at bounding box center [451, 206] width 903 height 413
click at [637, 105] on div "clear Searching... 0 unique & 0 similar routes found Filter" at bounding box center [451, 225] width 903 height 376
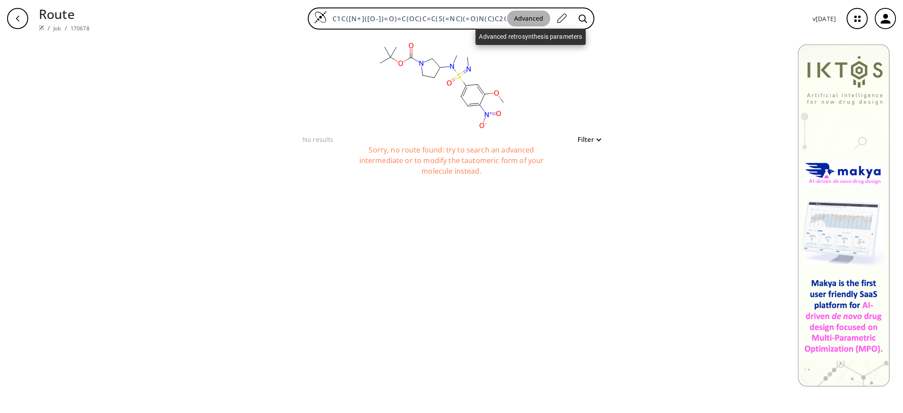
drag, startPoint x: 541, startPoint y: 13, endPoint x: 531, endPoint y: 29, distance: 18.6
click at [540, 14] on button "Advanced" at bounding box center [528, 19] width 43 height 16
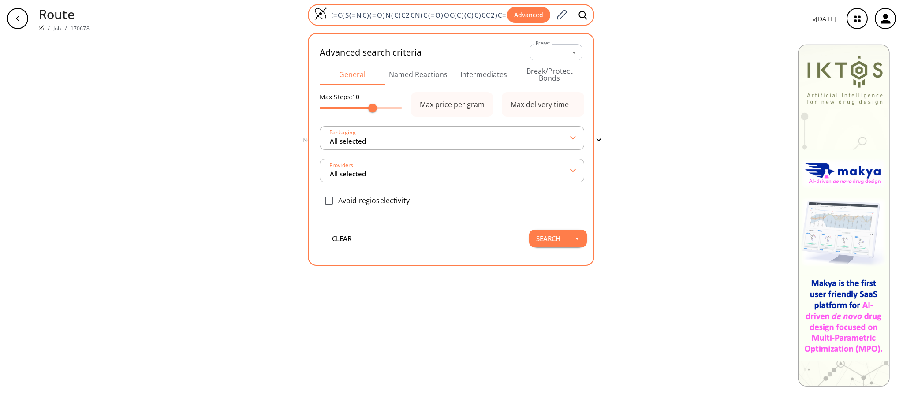
click at [447, 14] on input "C1C([N+]([O-])=O)=C(OC)C=C(S(=NC)(=O)N(C)C2CN(C(=O)OC(C)(C)C)CC2)C=1" at bounding box center [417, 15] width 180 height 9
drag, startPoint x: 333, startPoint y: 15, endPoint x: 471, endPoint y: 15, distance: 138.0
click at [471, 15] on input "C1C([N+]([O-])=O)=C(OC)C=C(S(=NC)(=O)N(C)C2CN(C(=O)OC(C)(C)C)CC2)C=1" at bounding box center [417, 15] width 180 height 9
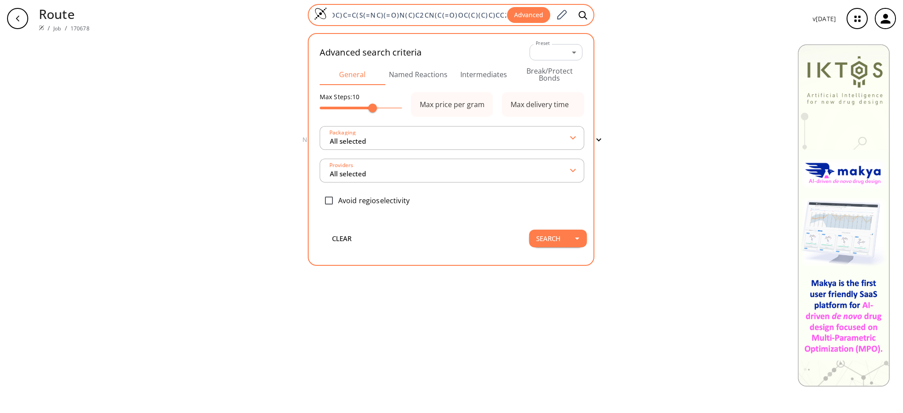
click at [469, 15] on input "C1C([N+]([O-])=O)=C(OC)C=C(S(=NC)(=O)N(C)C2CN(C(=O)OC(C)(C)C)CC2)C=1" at bounding box center [417, 15] width 180 height 9
click at [351, 14] on input "C1C([N+]([O-])=O)=C(OC)C=C(S(=NC)(=O)N(C)C2CN(C(=O)OC(C)(C)C)CC2)C=1" at bounding box center [417, 15] width 180 height 9
click at [337, 14] on input "C1C([N+]([O-])=O)=C(OC)C=C(S(=NC)(=O)N(C)C2CN(C(=O)OC(C)(C)C)CC2)C=1" at bounding box center [417, 15] width 180 height 9
click at [333, 14] on input "C1C([N+]([O-])=O)=C(OC)C=C(S(=NC)(=O)N(C)C2CN(C(=O)OC(C)(C)C)CC2)C=1" at bounding box center [417, 15] width 180 height 9
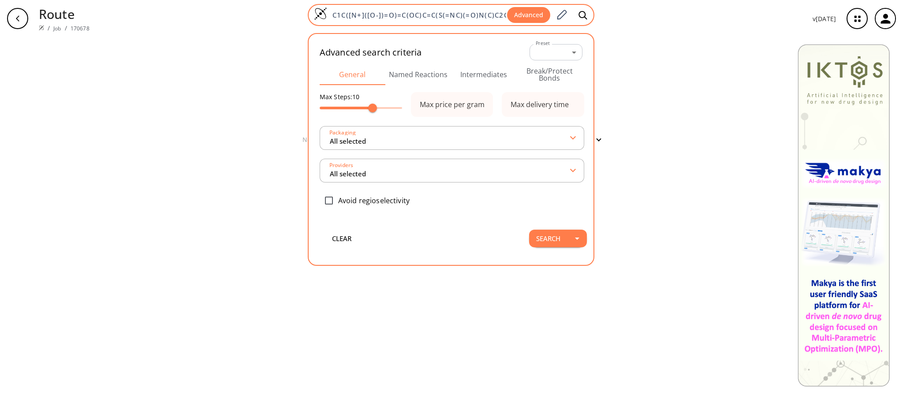
drag, startPoint x: 334, startPoint y: 14, endPoint x: 321, endPoint y: 13, distance: 12.4
click at [317, 14] on div "C1C([N+]([O-])=O)=C(OC)C=C(S(=NC)(=O)N(C)C2CN(C(=O)OC(C)(C)C)CC2)C=1 Advanced" at bounding box center [451, 15] width 287 height 22
click at [336, 13] on input "C1C([N+]([O-])=O)=C(OC)C=C(S(=NC)(=O)N(C)C2CN(C(=O)OC(C)(C)C)CC2)C=1" at bounding box center [417, 15] width 180 height 9
drag, startPoint x: 333, startPoint y: 14, endPoint x: 575, endPoint y: 22, distance: 242.7
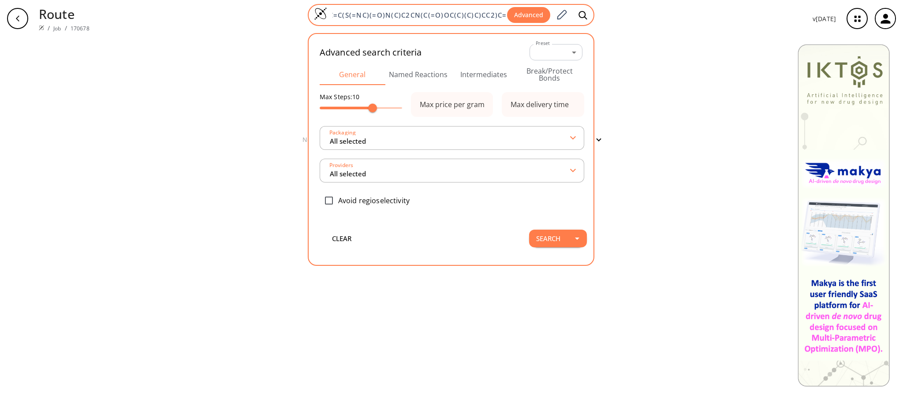
click at [575, 22] on div "C1C([N+]([O-])=O)=C(OC)C=C(S(=NC)(=O)N(C)C2CN(C(=O)OC(C)(C)C)CC2)C=1 Advanced" at bounding box center [451, 15] width 287 height 22
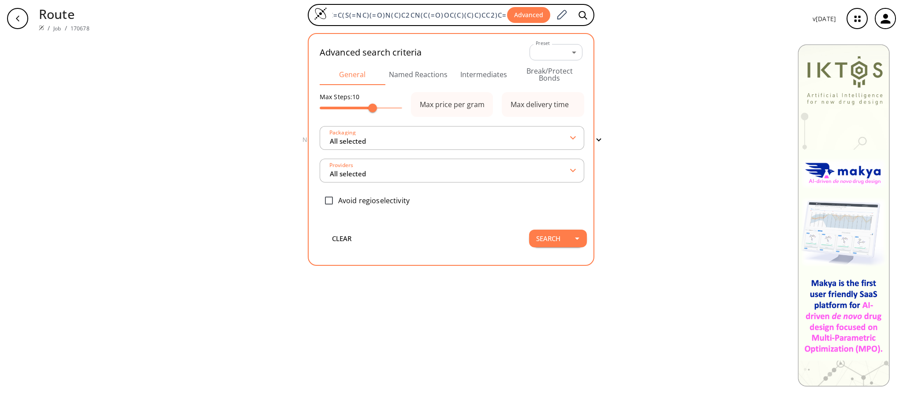
scroll to position [0, 0]
click at [505, 65] on button "Intermediates" at bounding box center [484, 74] width 66 height 21
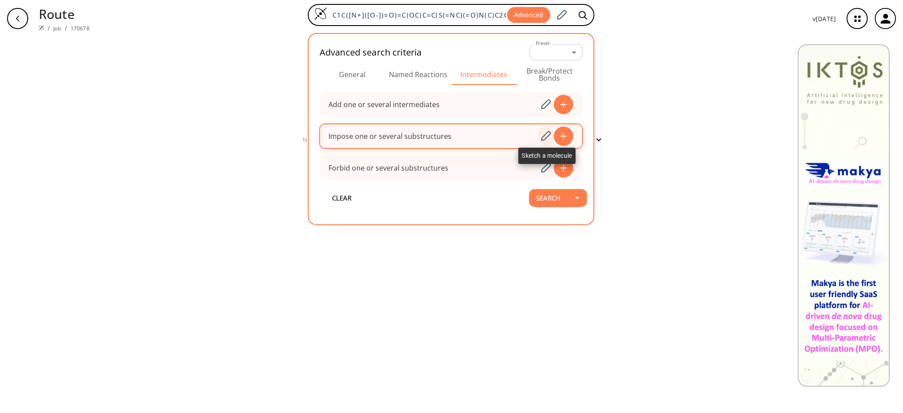
click at [544, 138] on icon at bounding box center [547, 136] width 10 height 10
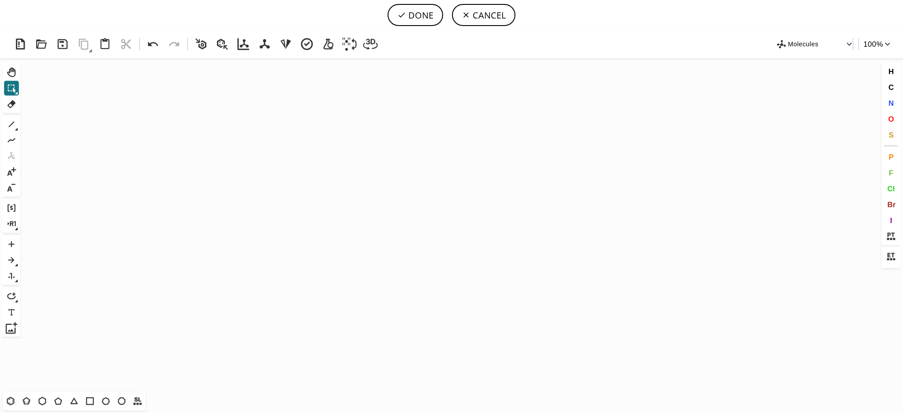
click at [475, 188] on icon "Created with [PERSON_NAME] 2.3.0" at bounding box center [451, 225] width 855 height 334
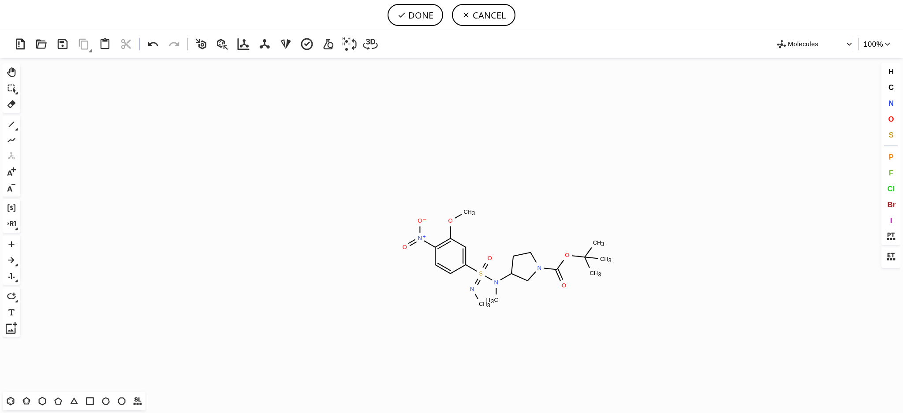
click at [483, 234] on icon "Created with [PERSON_NAME] 2.3.0 N + O – O O C H 3 S N C H 3 O N C H 3 N O O C …" at bounding box center [451, 225] width 855 height 334
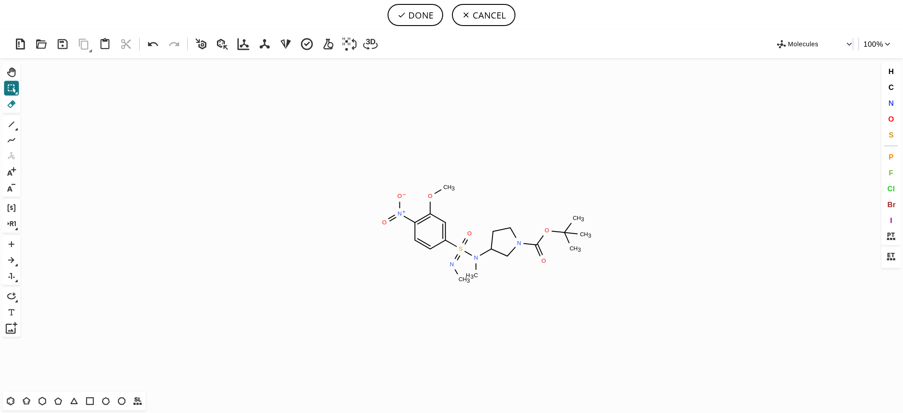
click at [7, 101] on icon at bounding box center [11, 103] width 11 height 11
click at [452, 264] on tspan "N" at bounding box center [452, 264] width 4 height 7
click at [458, 278] on rect at bounding box center [464, 279] width 16 height 11
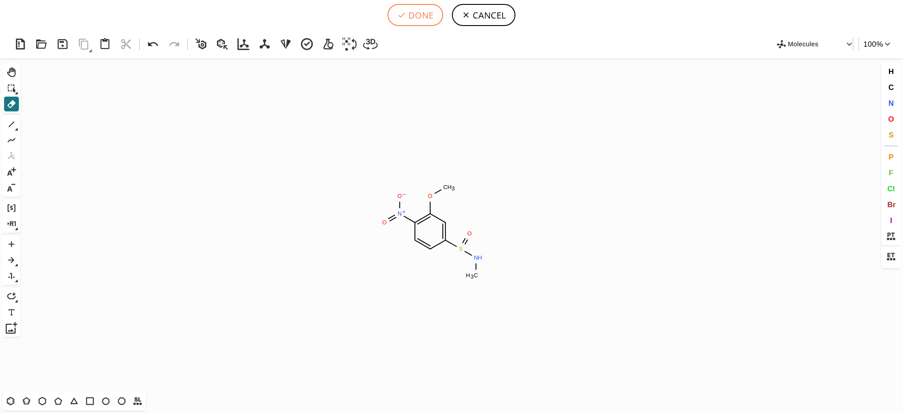
click at [427, 19] on button "DONE" at bounding box center [416, 15] width 56 height 22
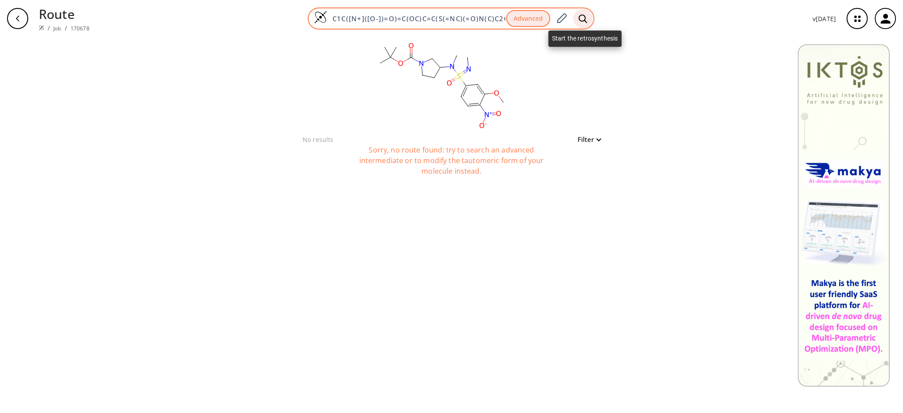
click at [583, 20] on icon at bounding box center [583, 18] width 8 height 8
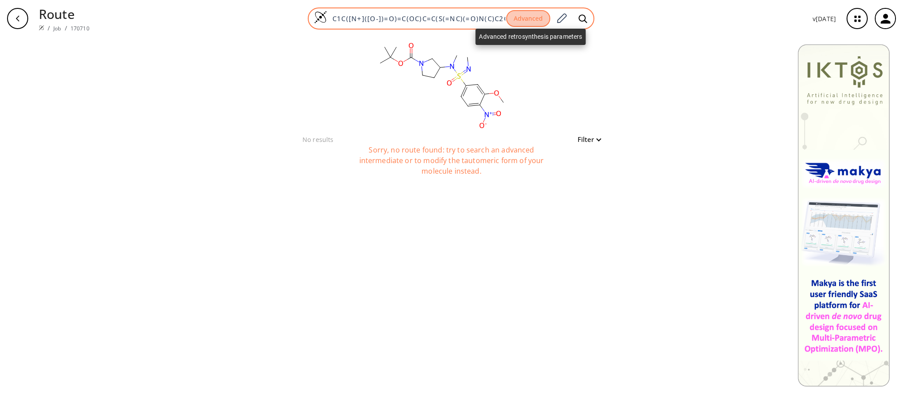
click at [512, 24] on button "Advanced" at bounding box center [528, 18] width 44 height 17
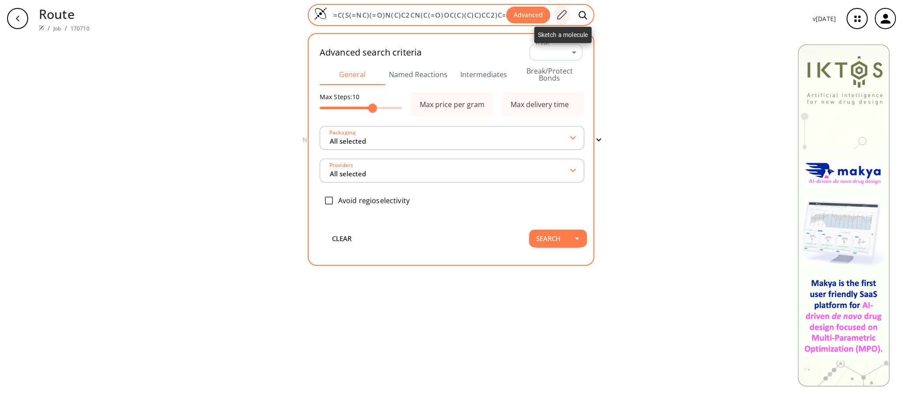
click at [563, 7] on div at bounding box center [562, 14] width 16 height 19
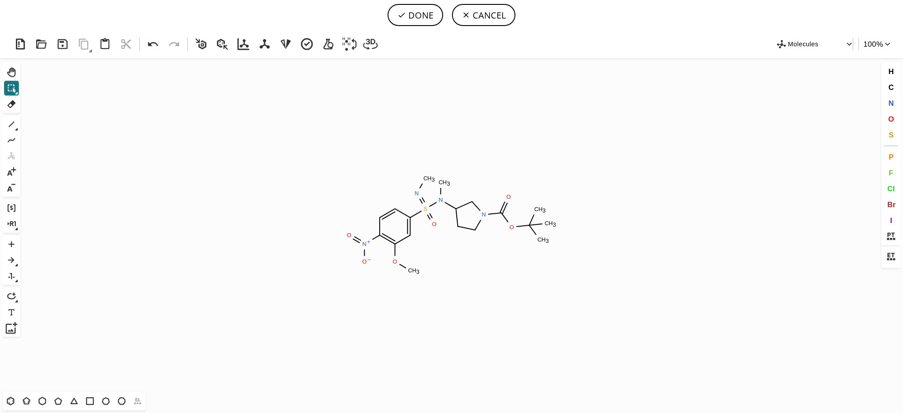
scroll to position [0, 0]
drag, startPoint x: 5, startPoint y: 104, endPoint x: 44, endPoint y: 115, distance: 39.8
click at [6, 104] on icon at bounding box center [11, 103] width 11 height 11
drag, startPoint x: 209, startPoint y: 216, endPoint x: 370, endPoint y: 287, distance: 176.5
click at [370, 287] on icon "Created with [PERSON_NAME] 2.3.0 N + O – O O C H 3 S N C H 3 O N C H 3 N O O C …" at bounding box center [451, 225] width 855 height 334
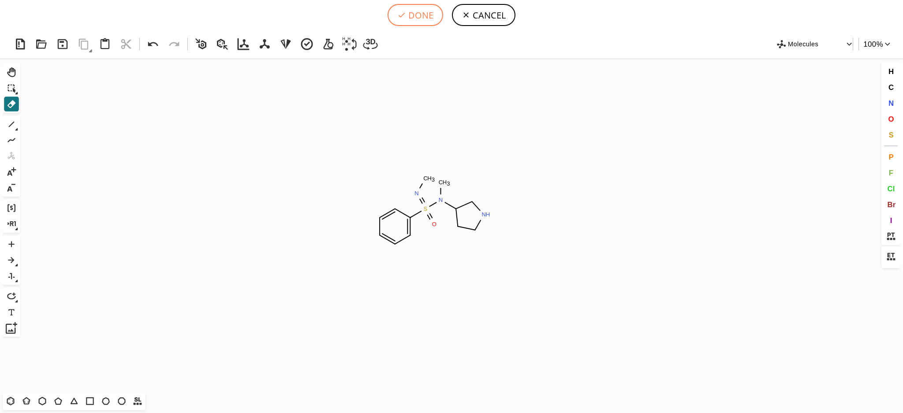
click at [412, 19] on button "DONE" at bounding box center [416, 15] width 56 height 22
type input "C1=CC(S(N(C2CCNC2)C)(=O)=NC)=CC=C1"
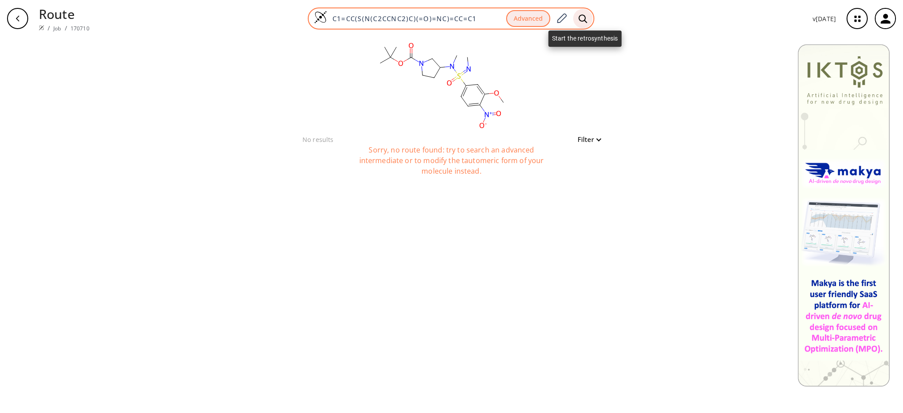
click at [584, 25] on div at bounding box center [582, 18] width 19 height 19
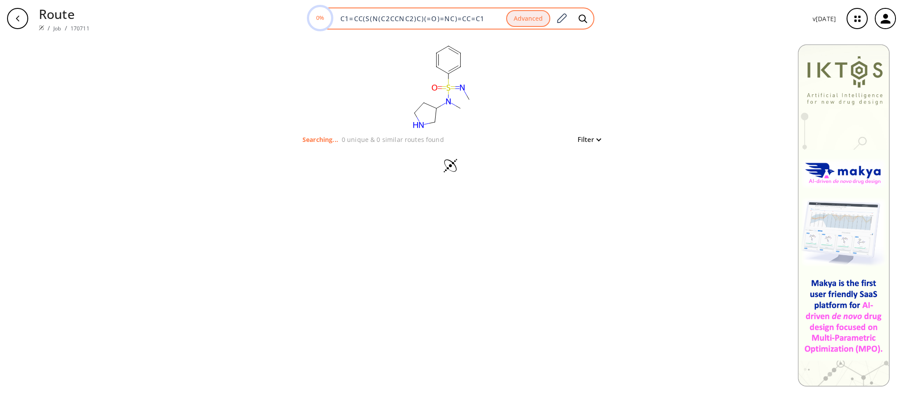
click at [532, 25] on button "Advanced" at bounding box center [528, 18] width 44 height 17
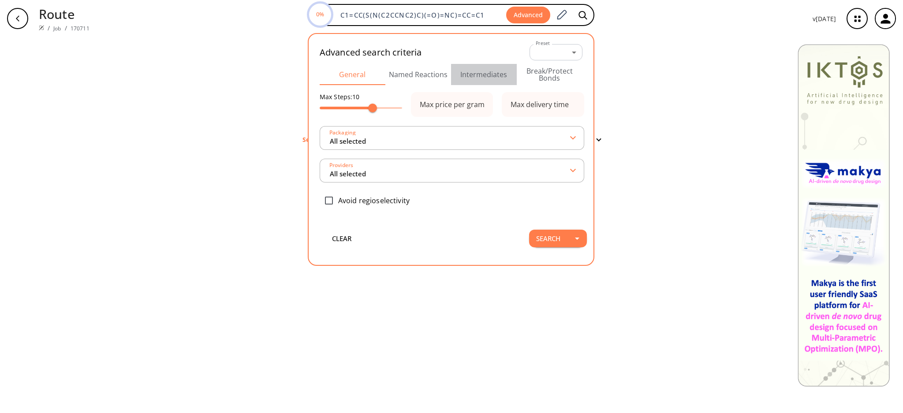
click at [489, 76] on button "Intermediates" at bounding box center [484, 74] width 66 height 21
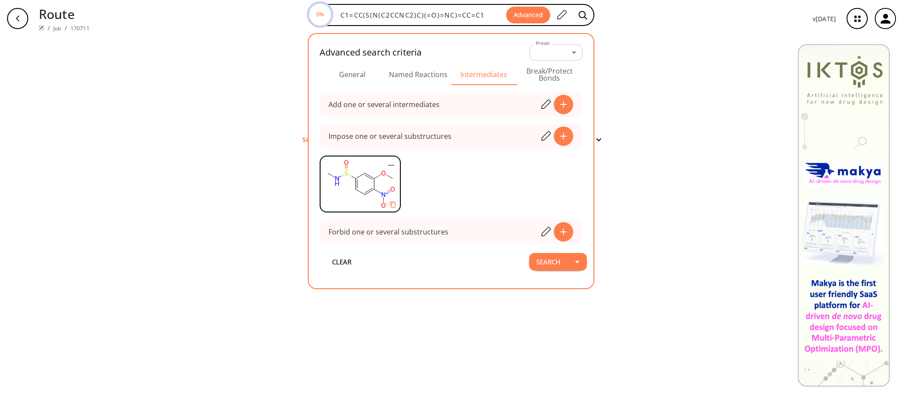
click at [392, 165] on icon "button" at bounding box center [391, 165] width 11 height 11
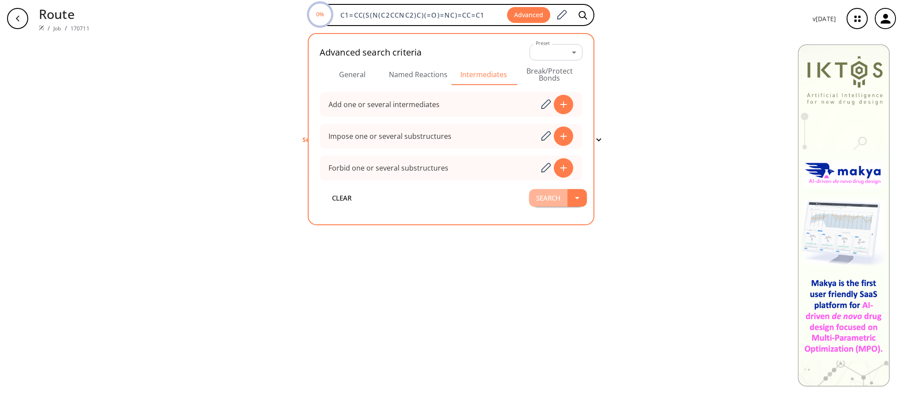
click at [545, 194] on button "Search" at bounding box center [548, 198] width 38 height 18
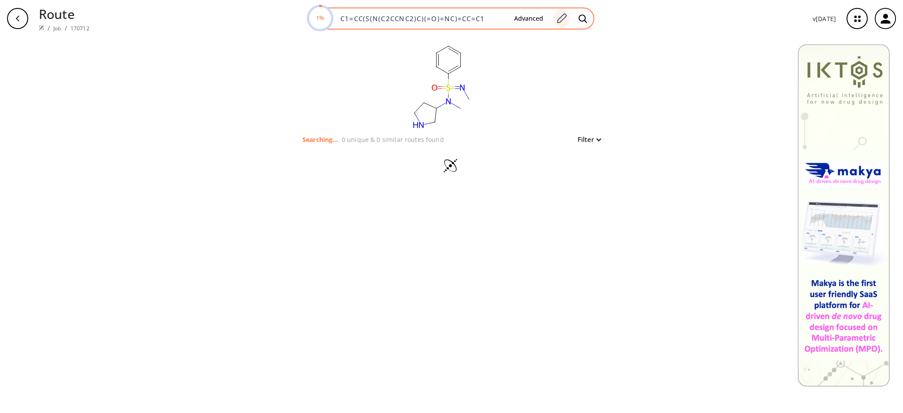
click at [558, 16] on icon at bounding box center [562, 18] width 12 height 11
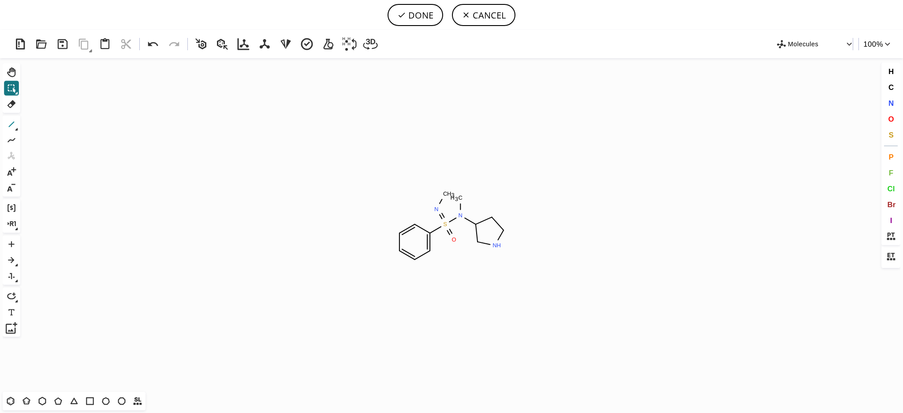
click at [15, 120] on icon at bounding box center [11, 124] width 11 height 11
click at [891, 117] on span "O" at bounding box center [891, 119] width 6 height 8
drag, startPoint x: 494, startPoint y: 274, endPoint x: 514, endPoint y: 273, distance: 19.9
click at [494, 274] on tspan "O" at bounding box center [494, 273] width 4 height 7
click at [520, 267] on tspan "O" at bounding box center [519, 268] width 4 height 7
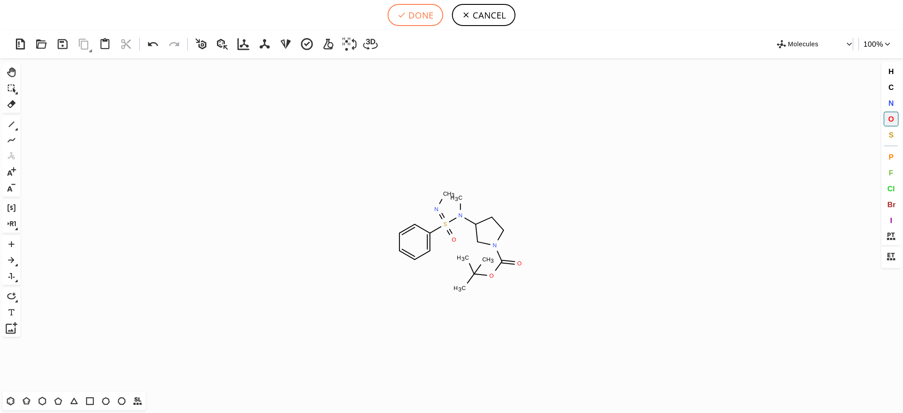
click at [421, 14] on button "DONE" at bounding box center [416, 15] width 56 height 22
type input "C1C=CC=C(S(=NC)(=O)N(C)C2CN(C(=O)OC(C)(C)C)CC2)C=1"
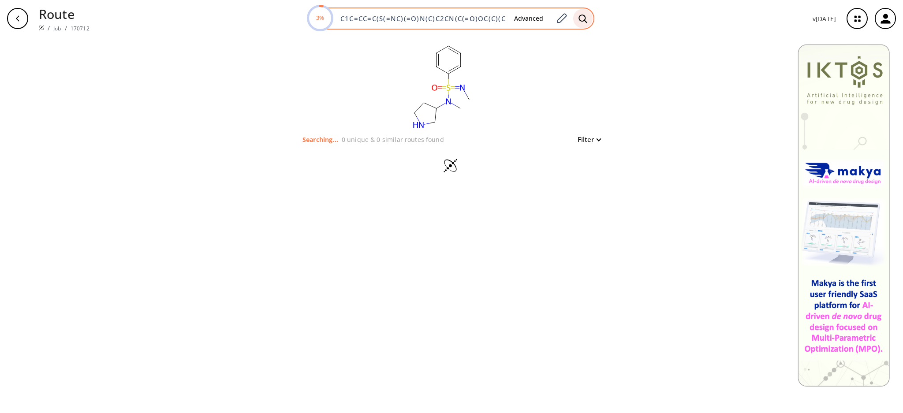
click at [583, 26] on div at bounding box center [582, 18] width 19 height 19
click at [455, 24] on div "0% C1C=CC=C(S(=NC)(=O)N(C)C2CN(C(=O)OC(C)(C)C)CC2)C=1 Advanced" at bounding box center [451, 18] width 287 height 22
click at [505, 19] on div "0% C1C=CC=C(S(=NC)(=O)N(C)C2CN(C(=O)OC(C)(C)C)CC2)C=1 Advanced" at bounding box center [451, 18] width 287 height 22
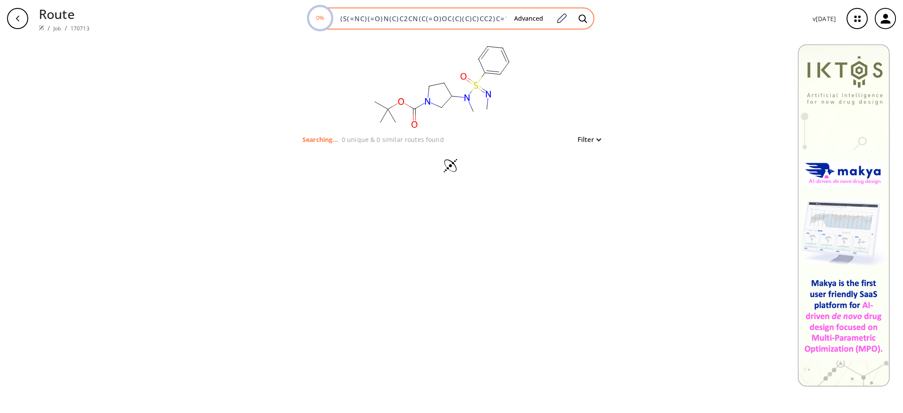
click at [434, 22] on input "C1C=CC=C(S(=NC)(=O)N(C)C2CN(C(=O)OC(C)(C)C)CC2)C=1" at bounding box center [421, 18] width 172 height 9
drag, startPoint x: 350, startPoint y: 17, endPoint x: 318, endPoint y: 17, distance: 32.2
click at [318, 17] on div "1% C1C=CC=C(S(=NC)(=O)N(C)C2CN(C(=O)OC(C)(C)C)CC2)C=1 Advanced" at bounding box center [451, 18] width 287 height 22
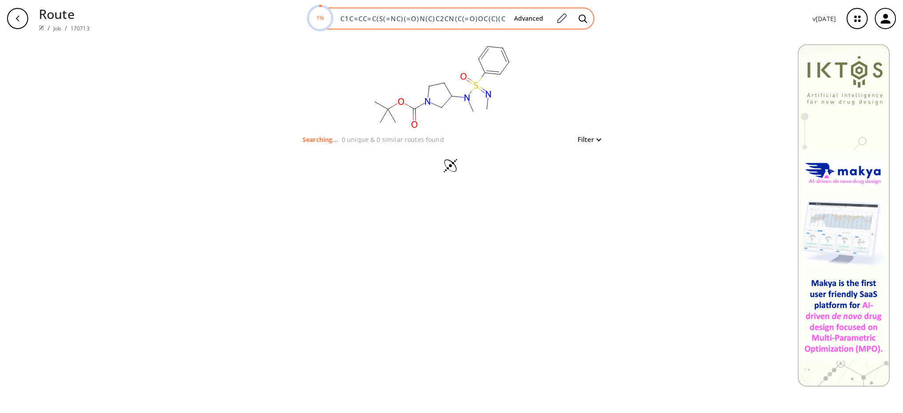
click at [343, 15] on input "C1C=CC=C(S(=NC)(=O)N(C)C2CN(C(=O)OC(C)(C)C)CC2)C=1" at bounding box center [421, 18] width 172 height 9
drag, startPoint x: 341, startPoint y: 16, endPoint x: 546, endPoint y: 14, distance: 205.1
click at [546, 14] on div "1% C1C=CC=C(S(=NC)(=O)N(C)C2CN(C(=O)OC(C)(C)C)CC2)C=1 Advanced" at bounding box center [451, 18] width 287 height 22
click at [534, 11] on button "Advanced" at bounding box center [528, 19] width 43 height 16
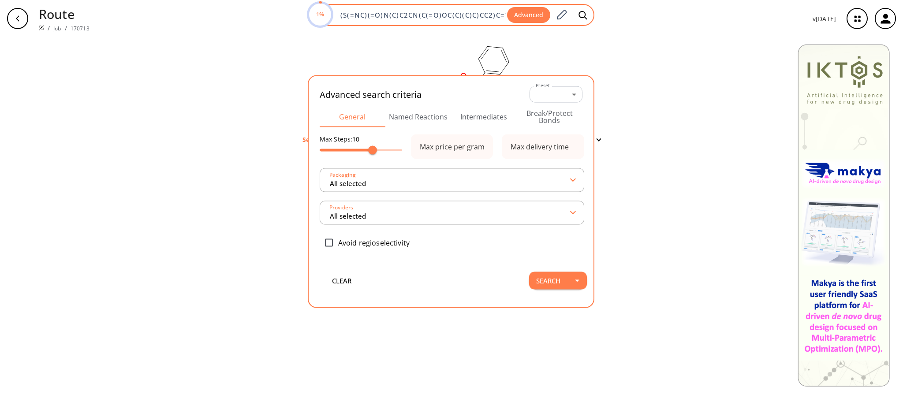
scroll to position [0, 0]
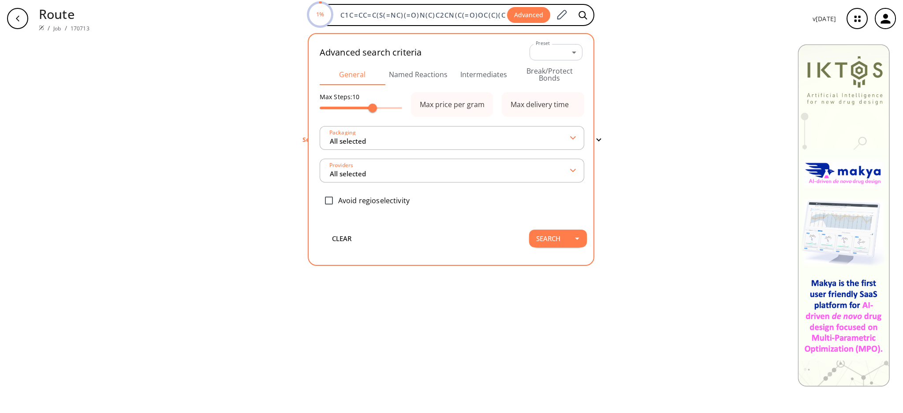
click at [478, 71] on button "Intermediates" at bounding box center [484, 74] width 66 height 21
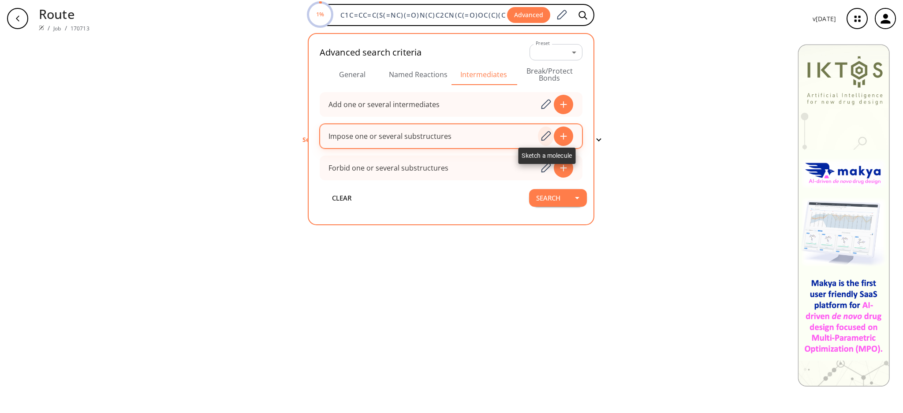
click at [542, 137] on icon at bounding box center [546, 136] width 12 height 11
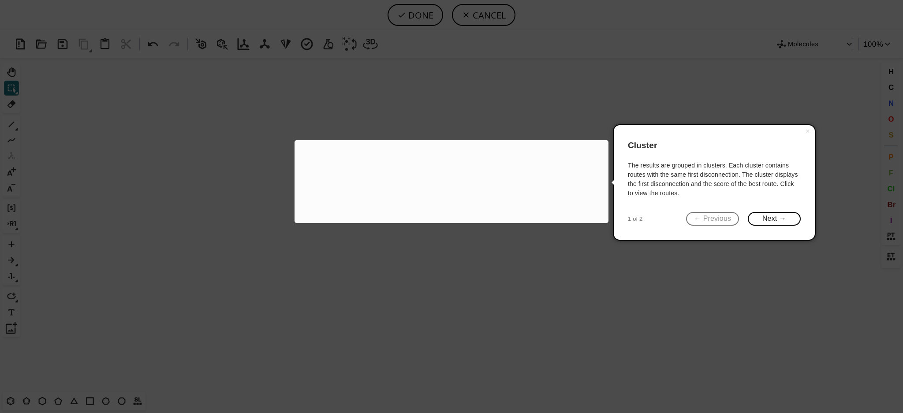
click at [519, 166] on rect "clusters" at bounding box center [451, 176] width 229 height 55
click at [761, 218] on button "Next →" at bounding box center [774, 219] width 53 height 14
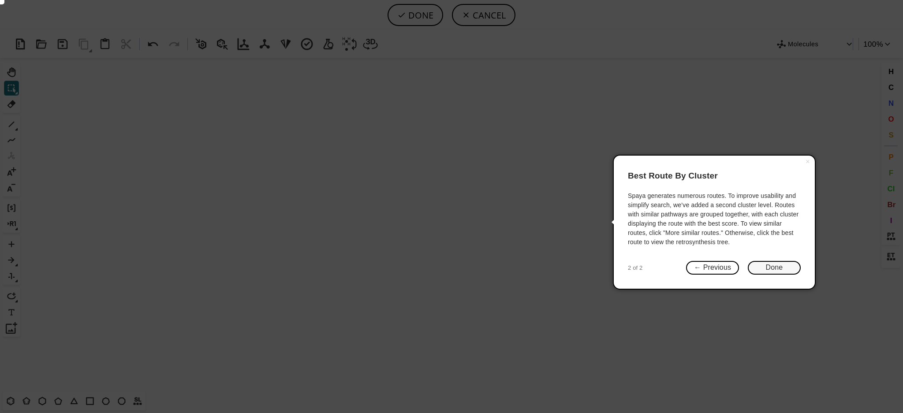
click at [782, 268] on button "Done" at bounding box center [774, 268] width 53 height 14
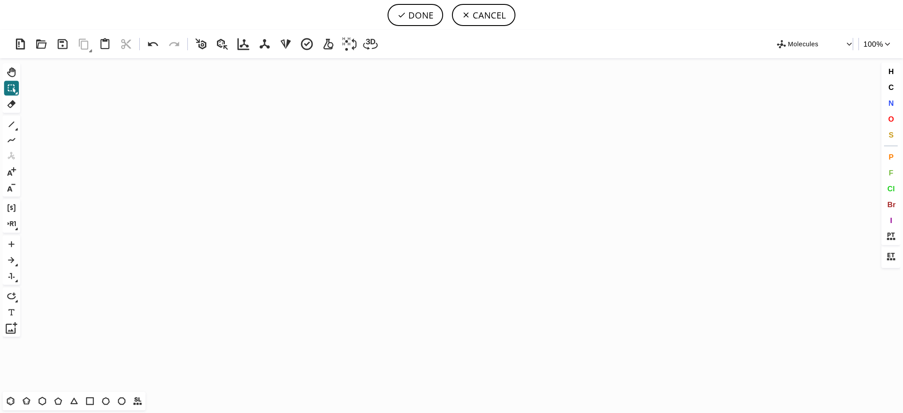
click at [604, 215] on icon "Created with [PERSON_NAME] 2.3.0" at bounding box center [451, 225] width 855 height 334
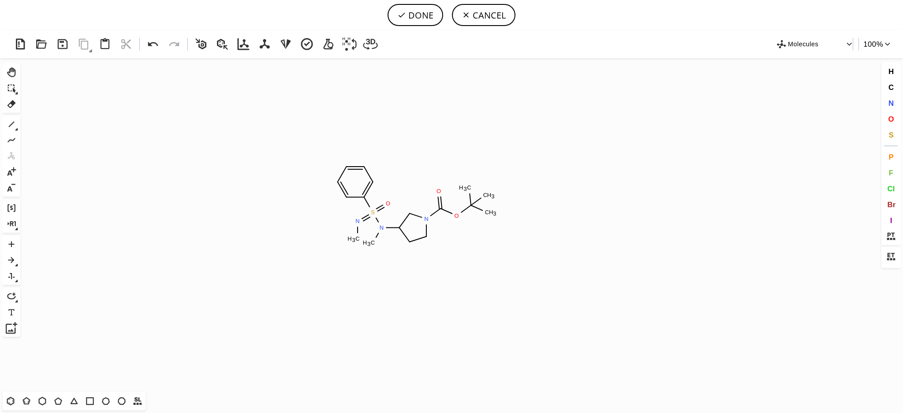
click at [412, 205] on icon "Created with [PERSON_NAME] 2.3.0 S N C H 3 O N C H 3 N O O C H 3 C H 3 C H 3" at bounding box center [451, 225] width 855 height 334
click at [13, 103] on icon at bounding box center [11, 104] width 8 height 8
click at [361, 222] on circle at bounding box center [357, 221] width 11 height 11
click at [356, 238] on tspan "C" at bounding box center [357, 238] width 4 height 7
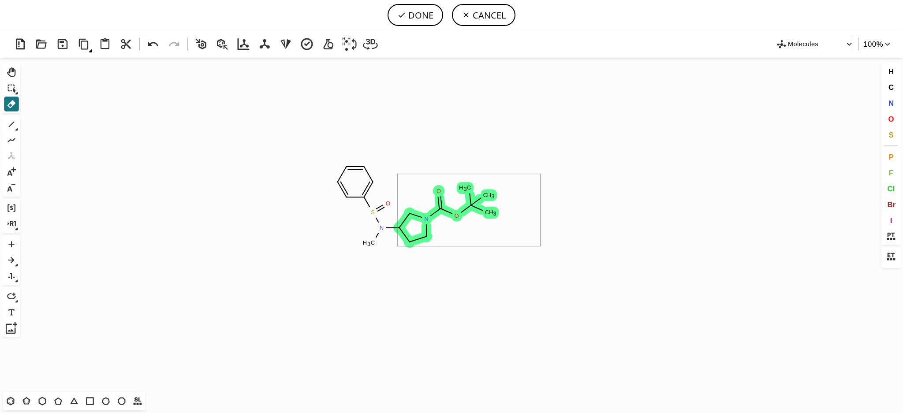
drag, startPoint x: 538, startPoint y: 243, endPoint x: 397, endPoint y: 174, distance: 157.2
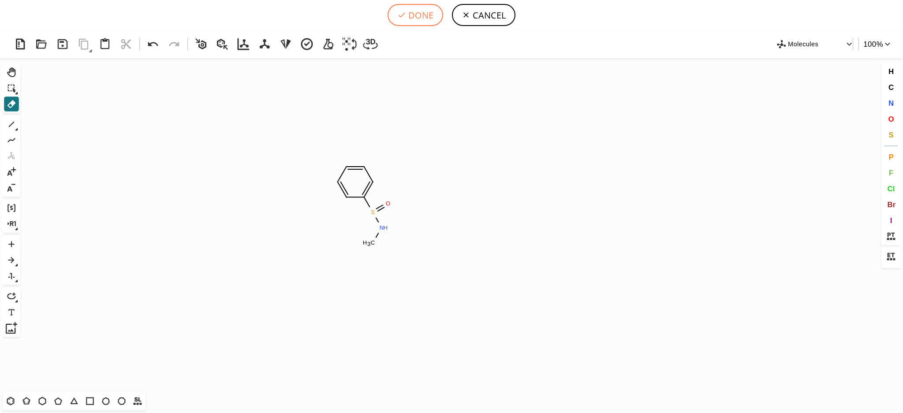
click at [410, 20] on button "DONE" at bounding box center [416, 15] width 56 height 22
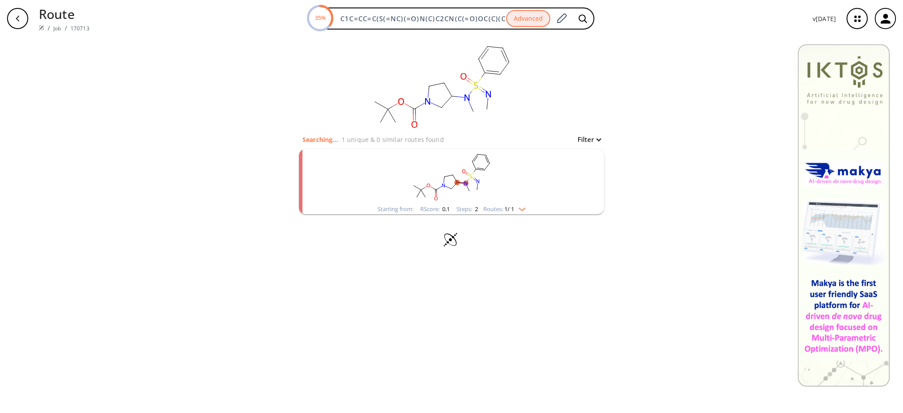
click at [524, 207] on img "clusters" at bounding box center [519, 207] width 11 height 7
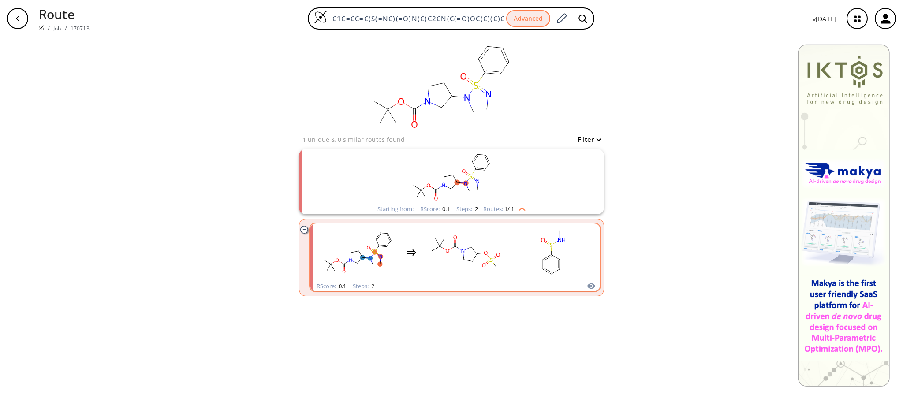
click at [477, 270] on rect "clusters" at bounding box center [465, 252] width 79 height 55
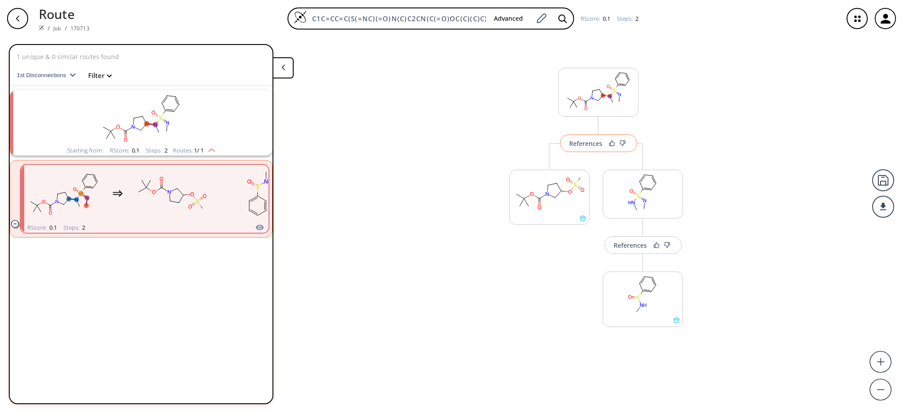
click at [593, 145] on div "References" at bounding box center [585, 144] width 33 height 6
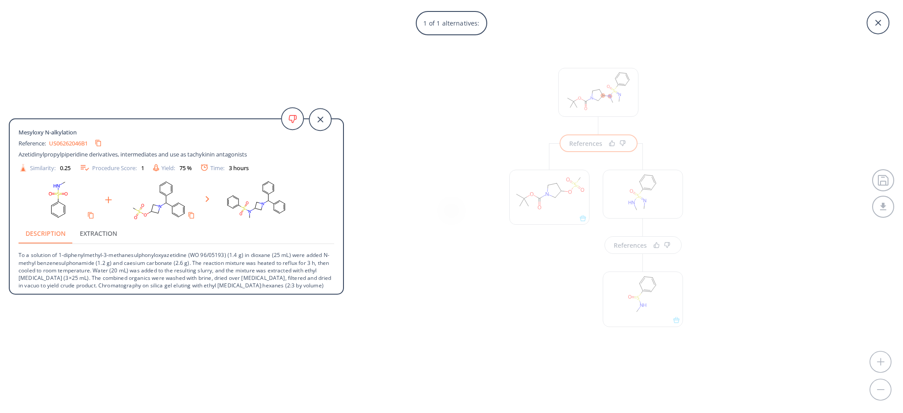
scroll to position [9, 0]
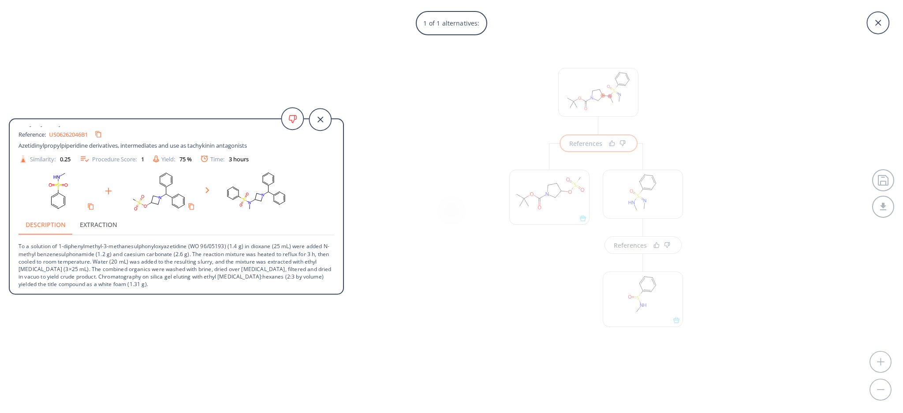
click at [394, 183] on div "1 of 1 alternatives: Mesyloxy N-alkylation Reference: US06262046B1 Azetidinylpr…" at bounding box center [451, 206] width 903 height 413
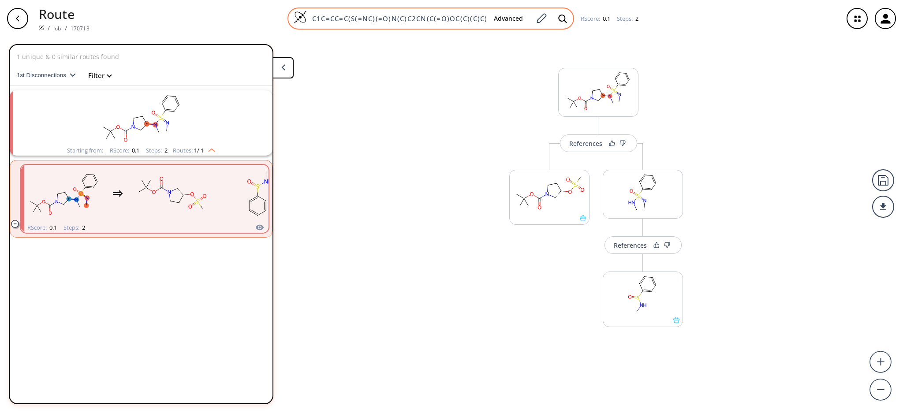
click at [511, 21] on button "Advanced" at bounding box center [508, 19] width 43 height 16
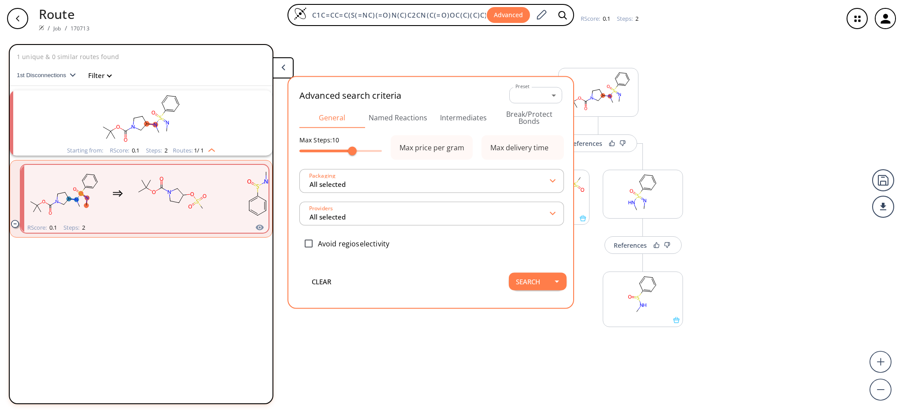
scroll to position [0, 28]
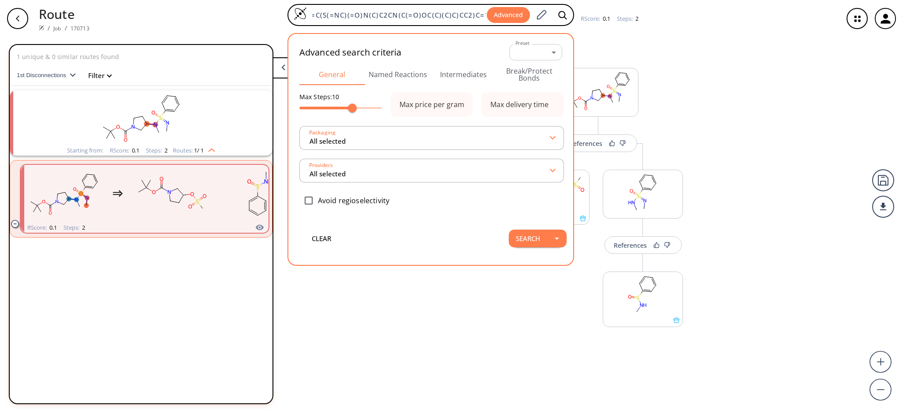
click at [443, 77] on button "Intermediates" at bounding box center [464, 74] width 66 height 21
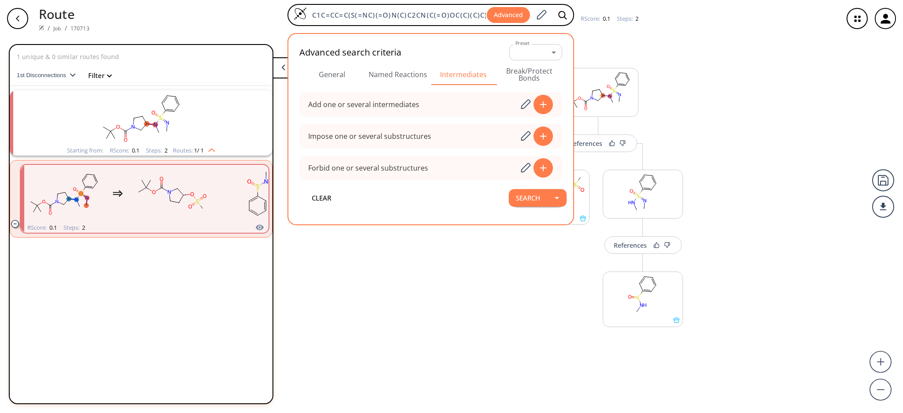
click at [476, 259] on div "References More routes from here More routes from here References More routes f…" at bounding box center [451, 221] width 903 height 369
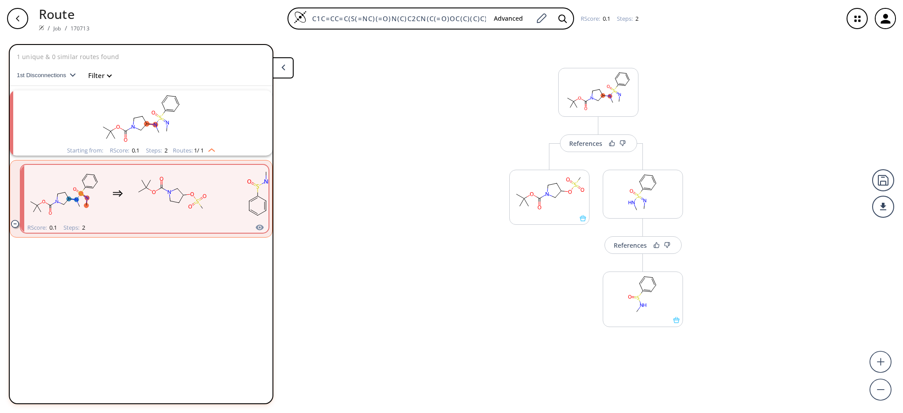
click at [202, 132] on rect "clusters" at bounding box center [140, 117] width 229 height 55
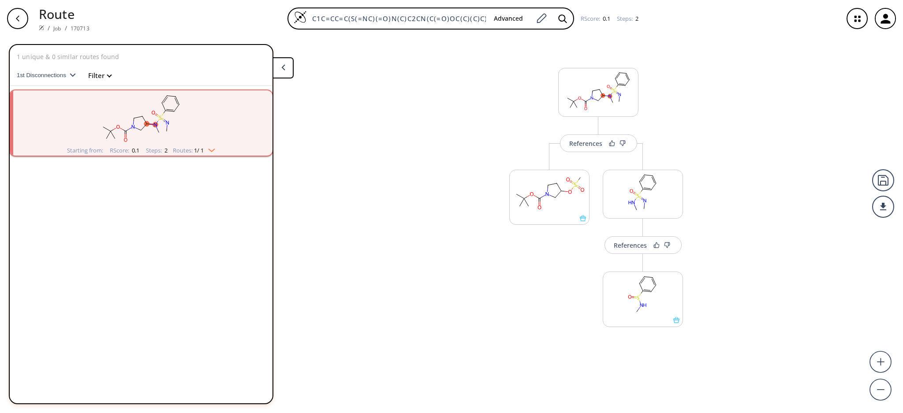
click at [202, 137] on rect "clusters" at bounding box center [140, 117] width 229 height 55
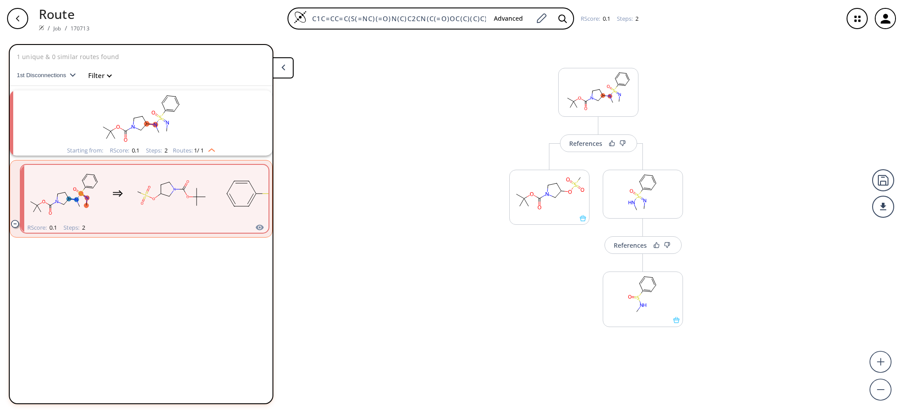
click at [192, 189] on rect "clusters" at bounding box center [171, 193] width 79 height 55
click at [399, 252] on div "References More routes from here More routes from here References More routes f…" at bounding box center [451, 221] width 903 height 369
click at [26, 26] on button "button" at bounding box center [18, 18] width 28 height 28
click at [273, 67] on button at bounding box center [283, 67] width 21 height 21
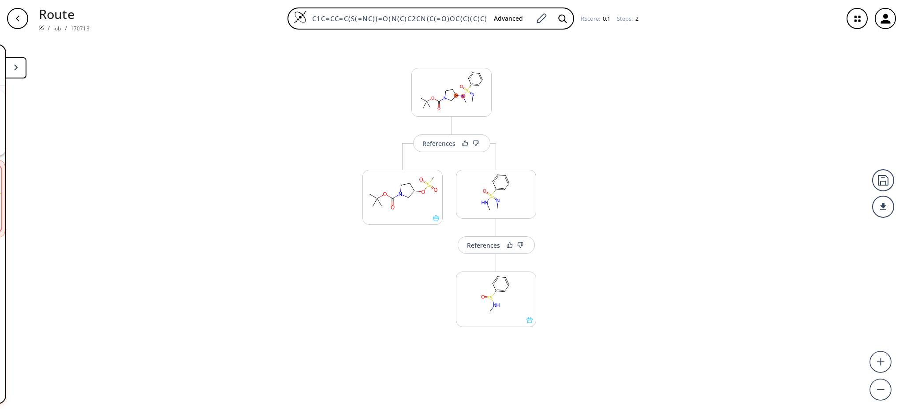
click at [303, 94] on div "References More routes from here More routes from here References More routes f…" at bounding box center [451, 221] width 903 height 369
click at [25, 19] on div "button" at bounding box center [17, 18] width 21 height 21
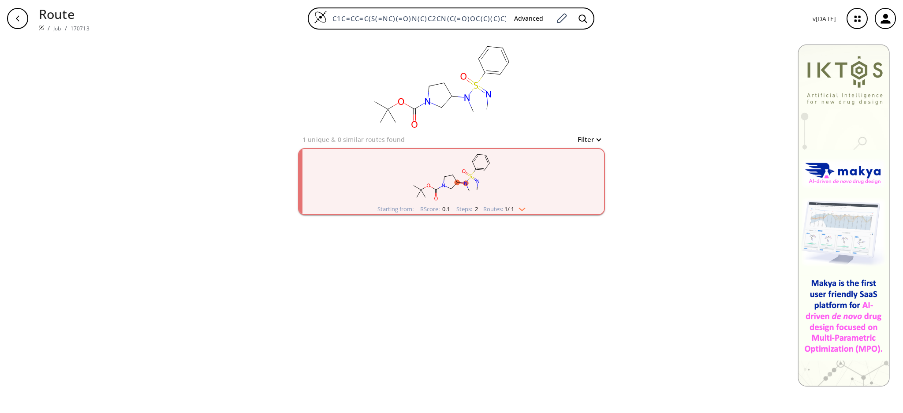
click at [519, 208] on img "clusters" at bounding box center [519, 207] width 11 height 7
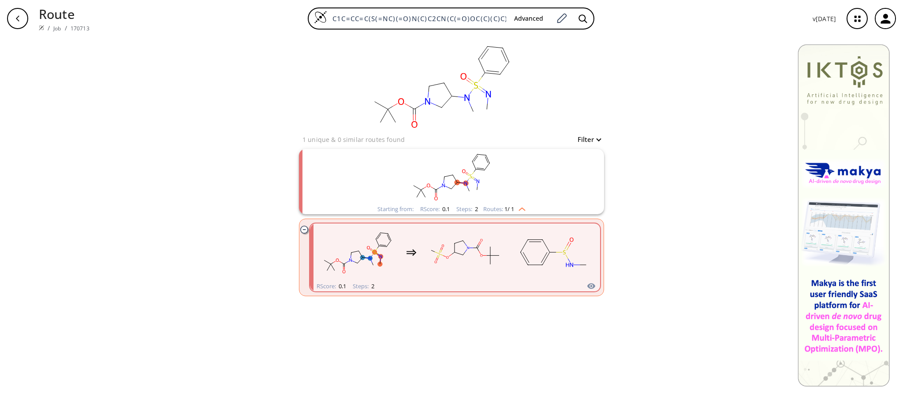
click at [510, 219] on li "RScore : 0.1 Steps : 2" at bounding box center [455, 257] width 290 height 77
